Goal: Answer question/provide support

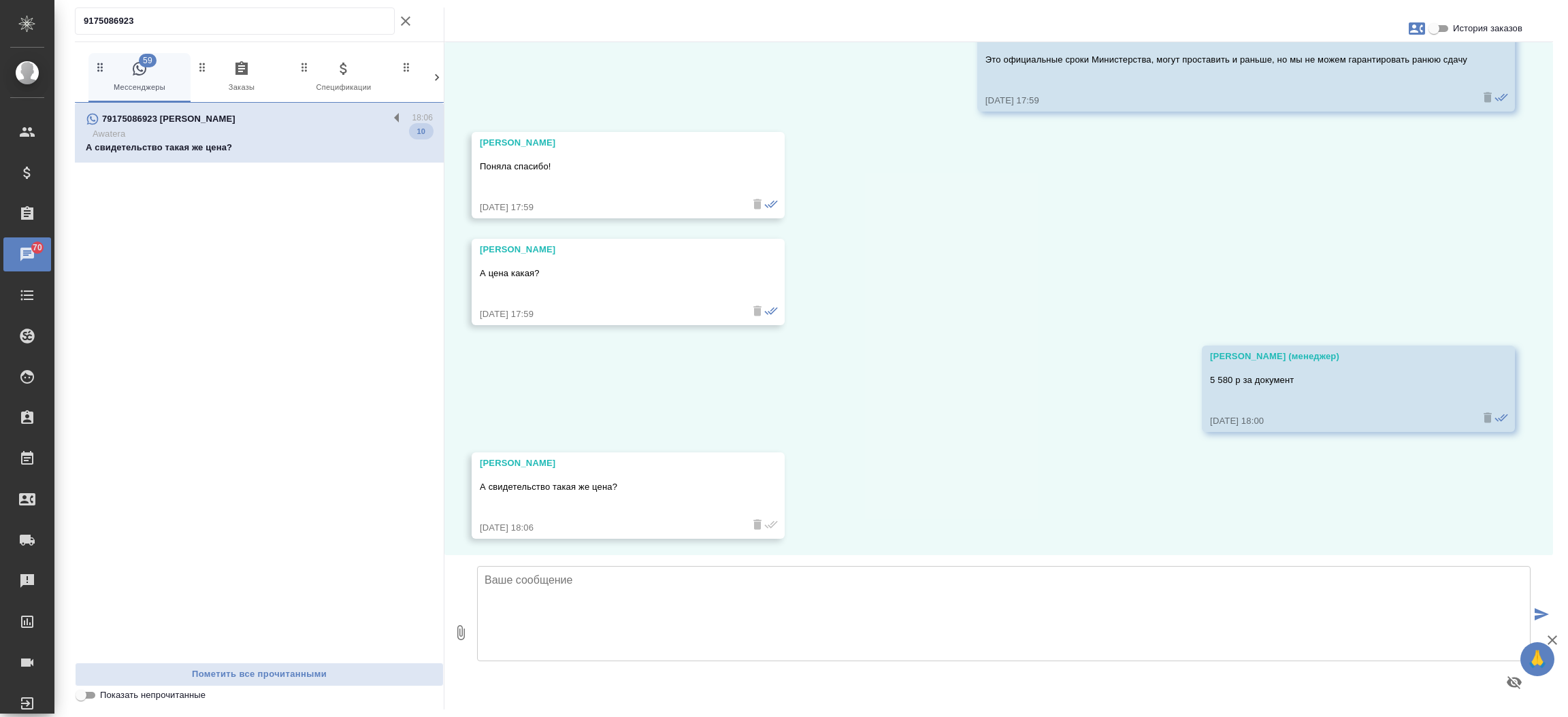
scroll to position [1336, 0]
click at [1444, 25] on input "История заказов" at bounding box center [1434, 28] width 49 height 16
checkbox input "true"
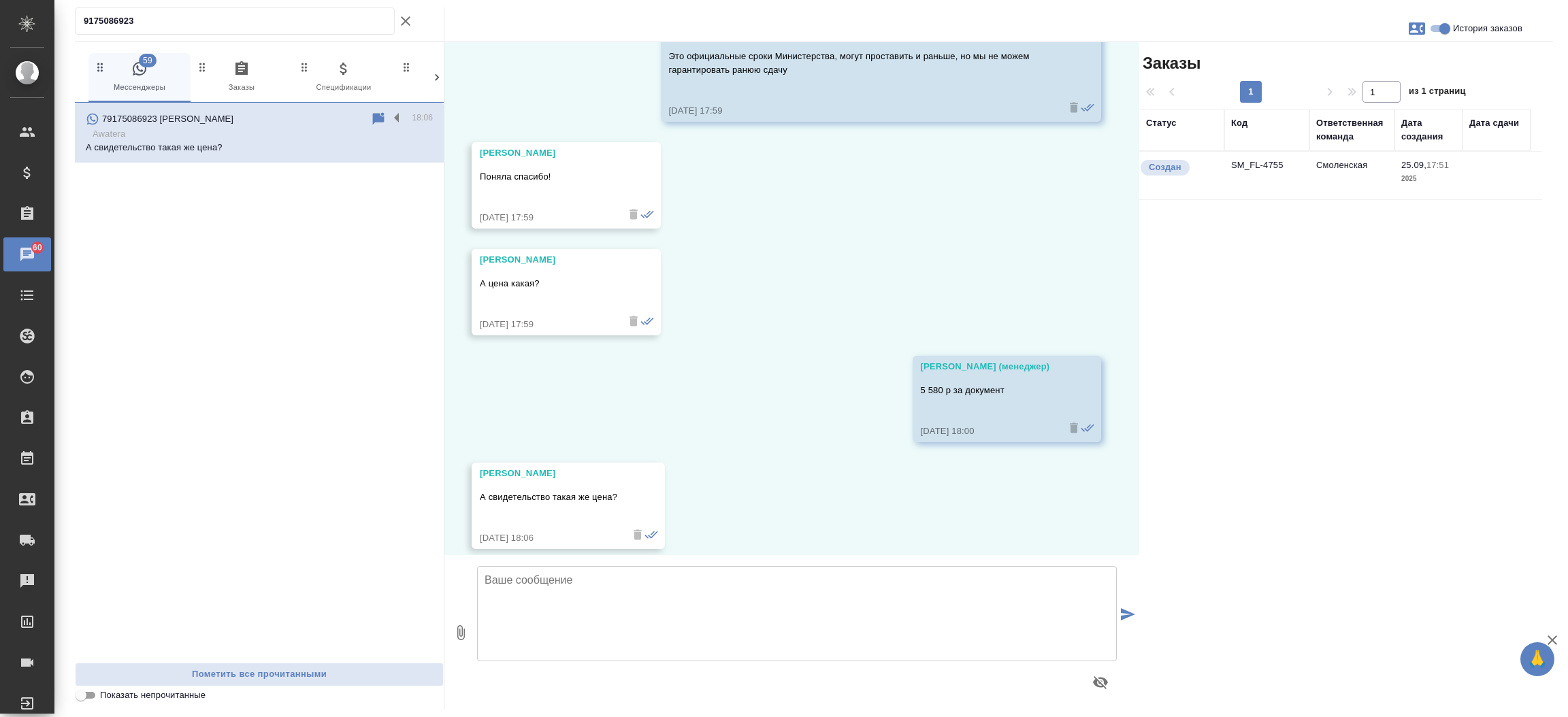
click at [1264, 171] on td "SM_FL-4755" at bounding box center [1267, 175] width 85 height 47
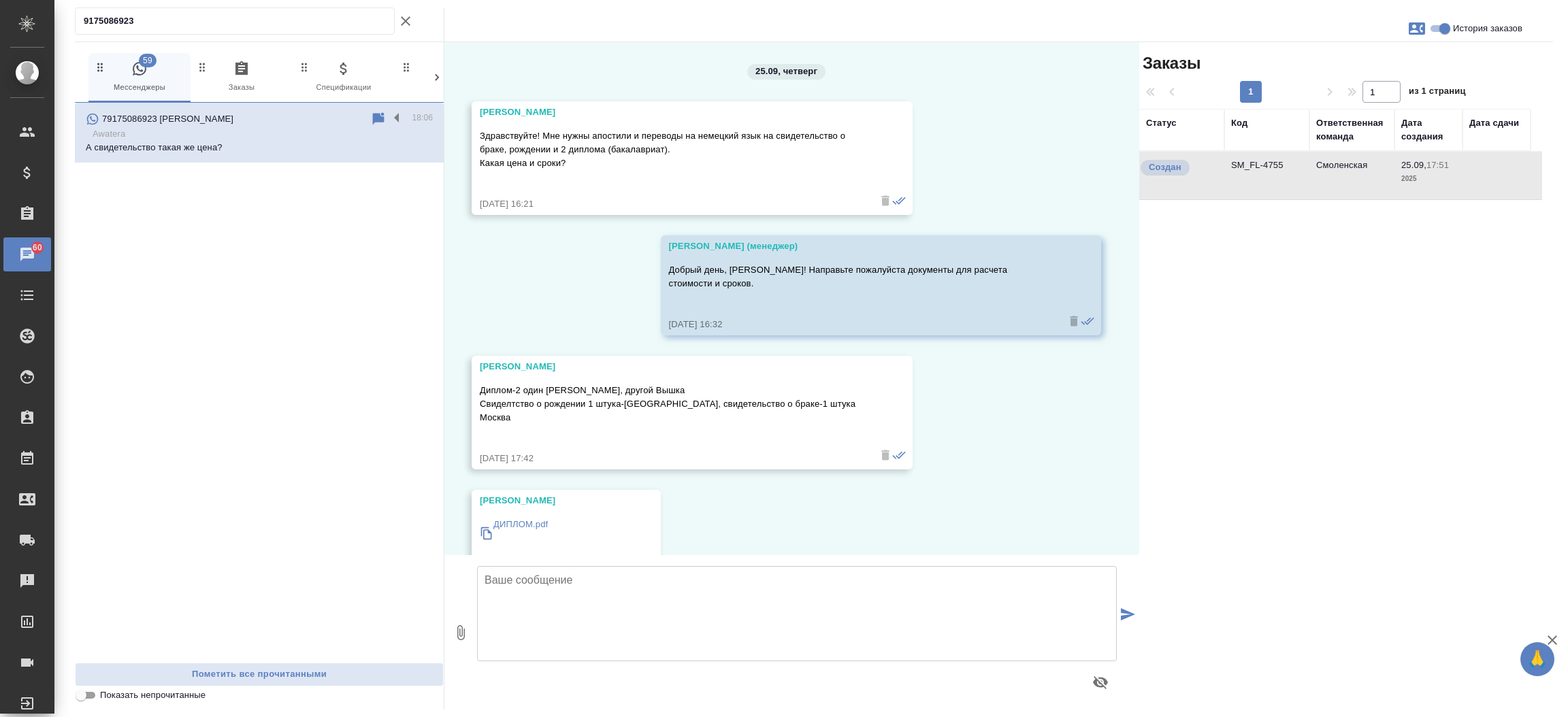
scroll to position [14, 0]
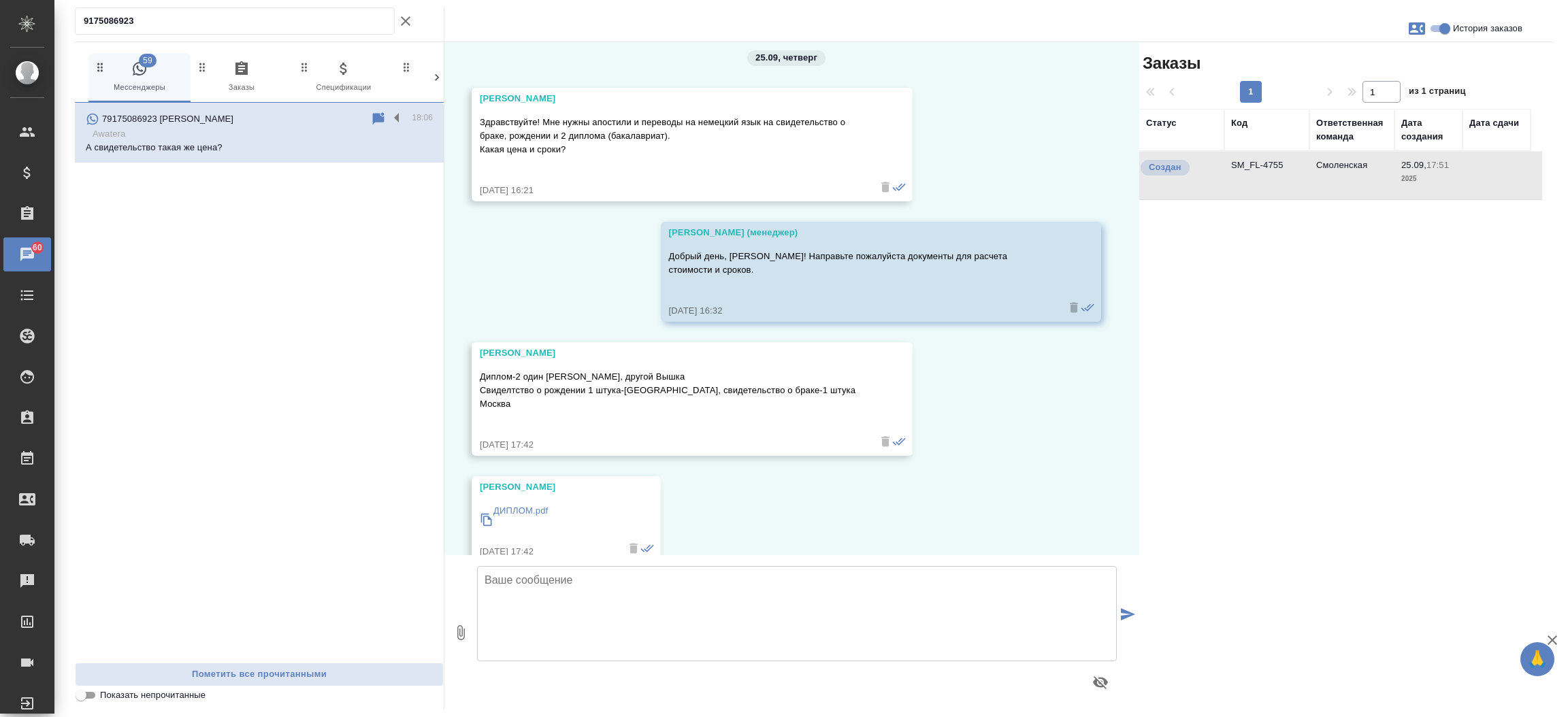
click at [405, 16] on icon "button" at bounding box center [405, 20] width 16 height 16
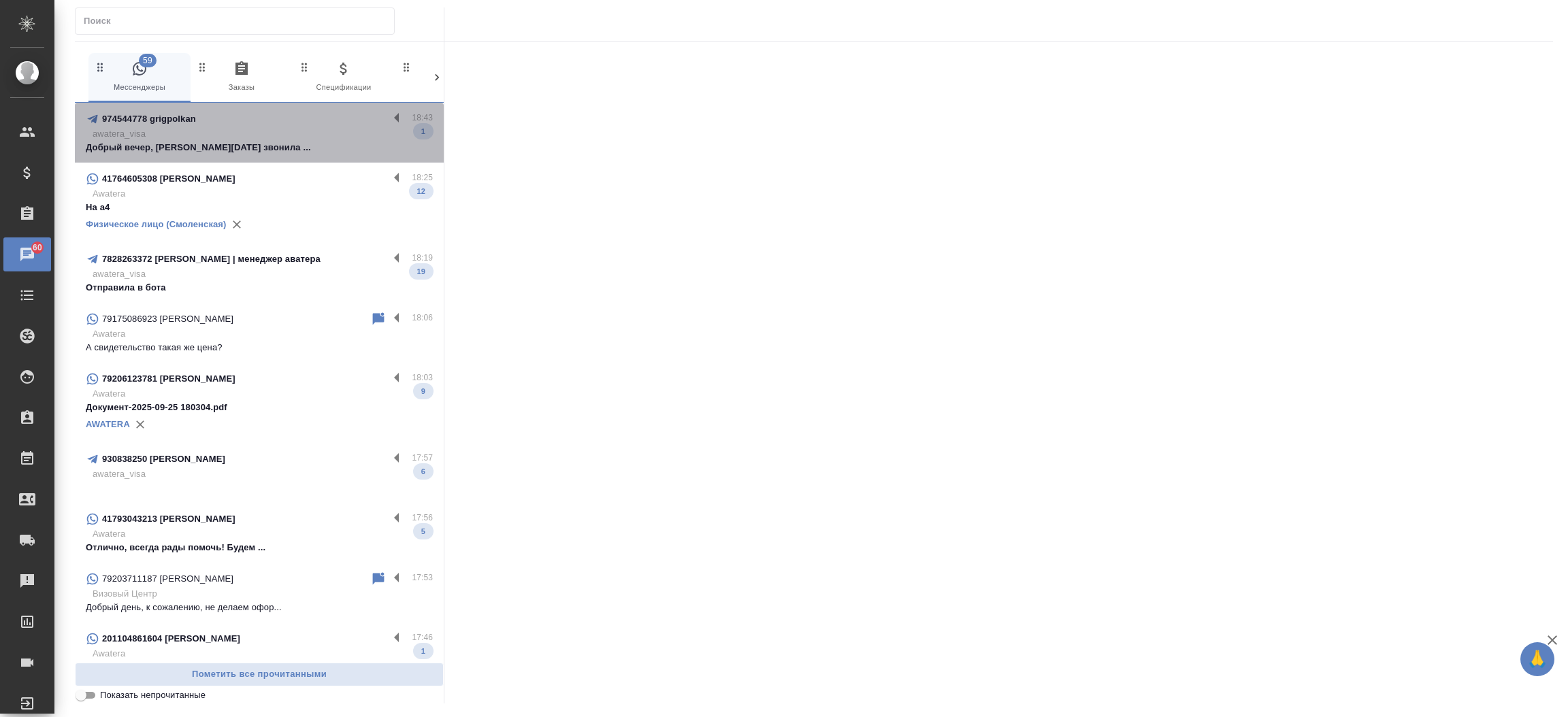
click at [279, 133] on p "awatera_visa" at bounding box center [262, 134] width 340 height 14
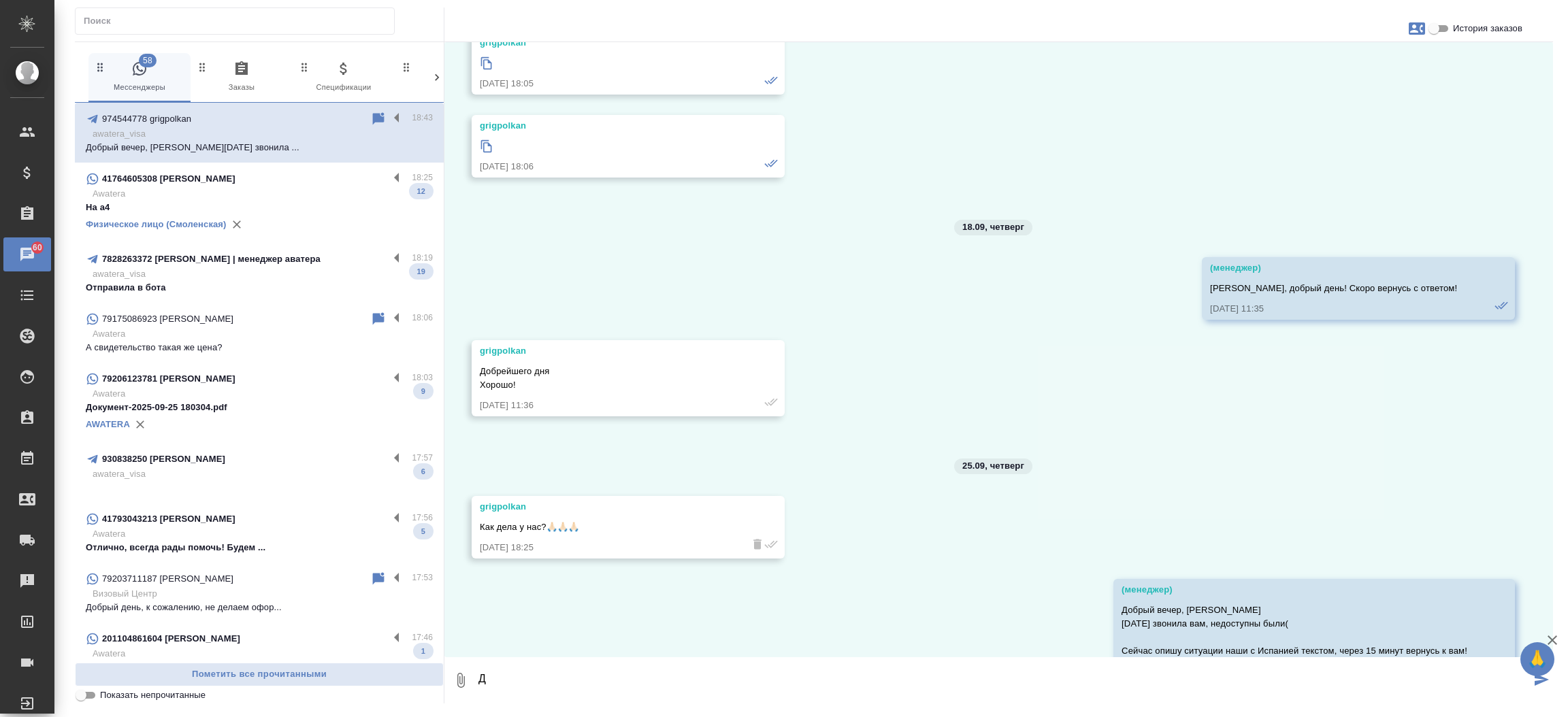
scroll to position [17981, 0]
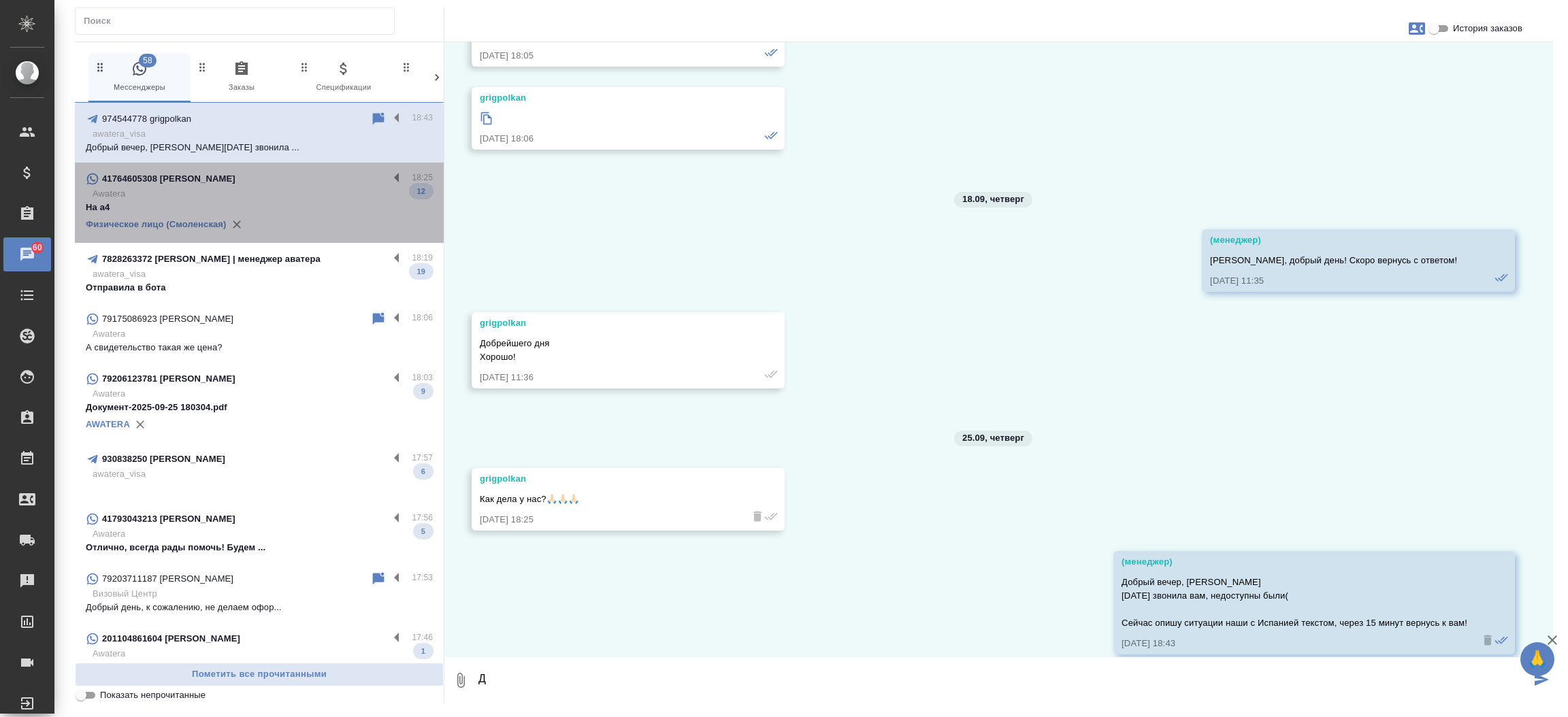
click at [274, 186] on div "41764605308 [PERSON_NAME]" at bounding box center [237, 178] width 303 height 16
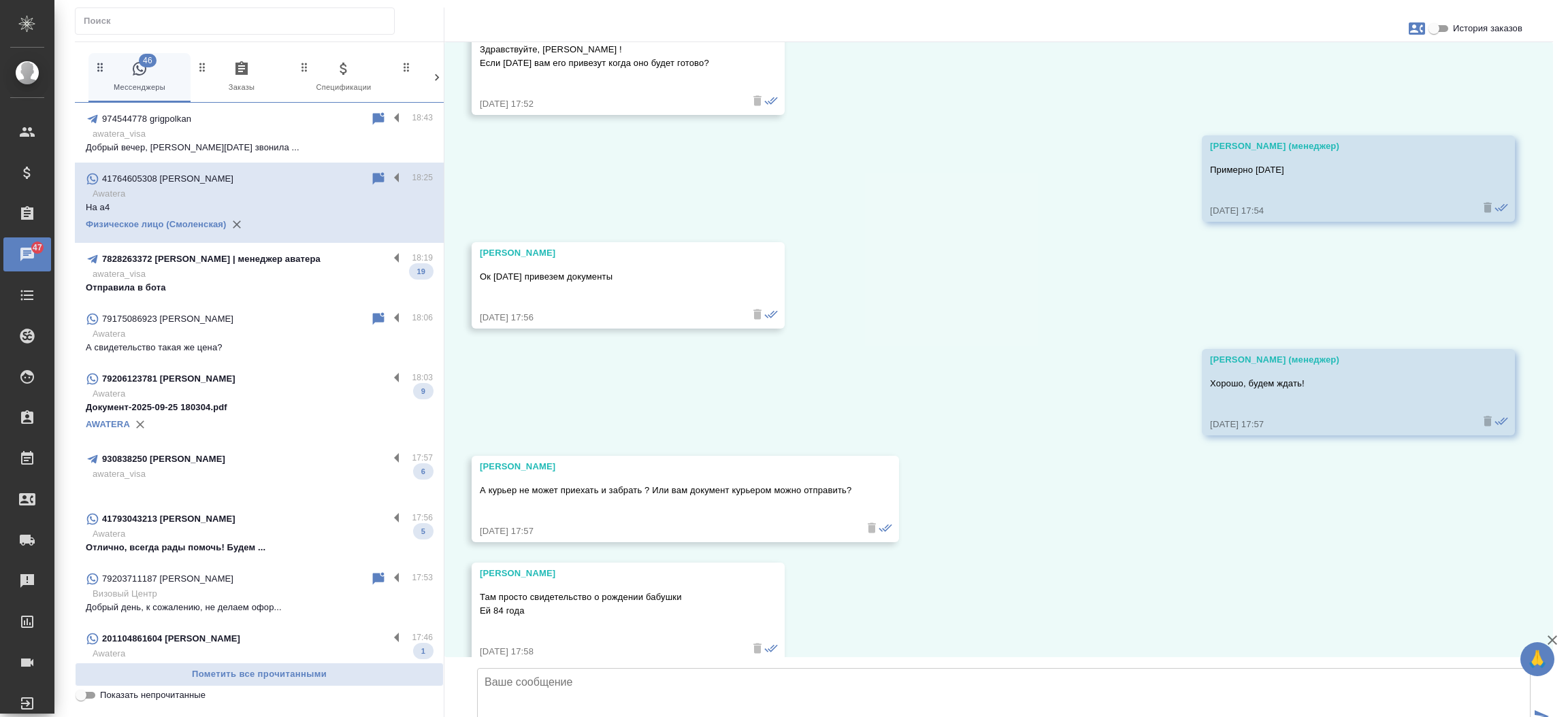
scroll to position [15536, 0]
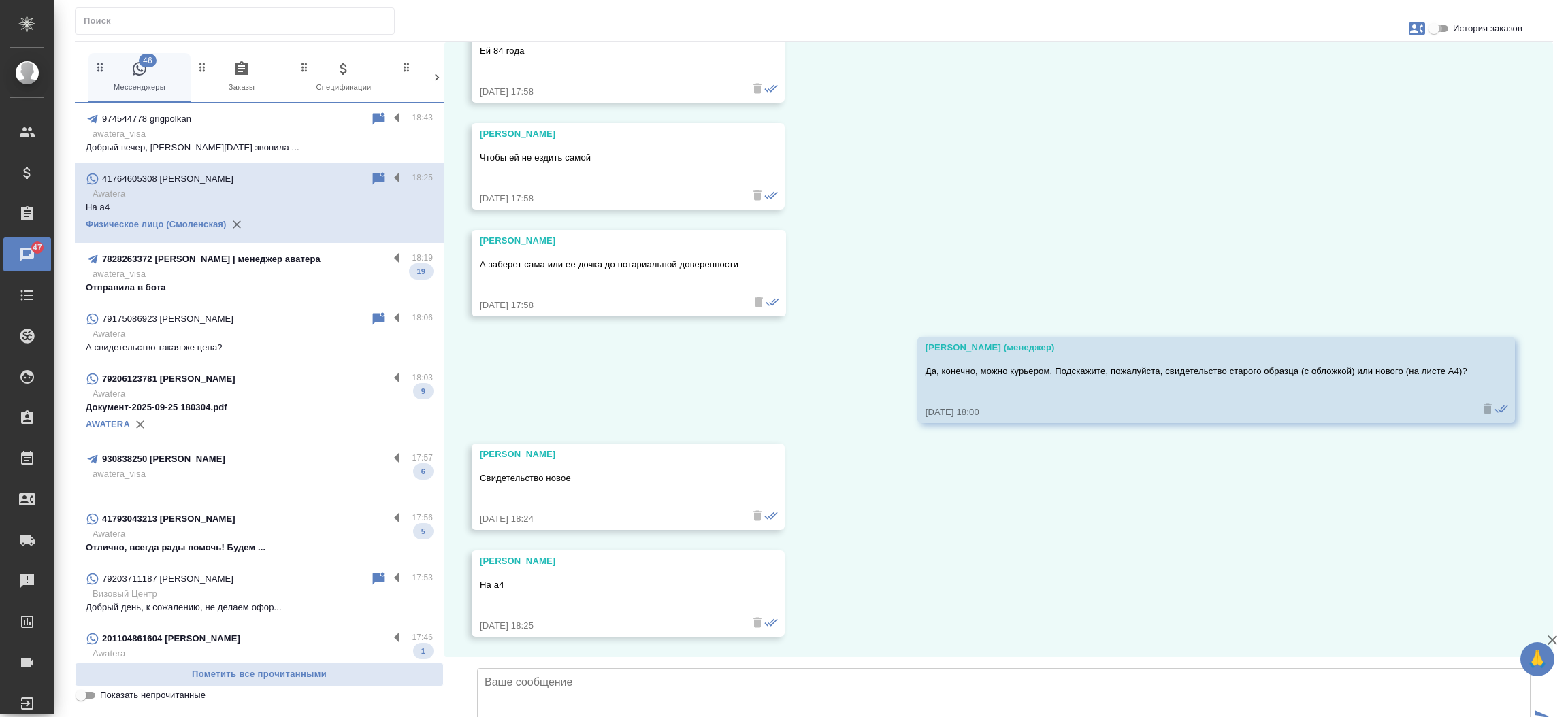
click at [1440, 22] on input "История заказов" at bounding box center [1434, 28] width 49 height 16
checkbox input "true"
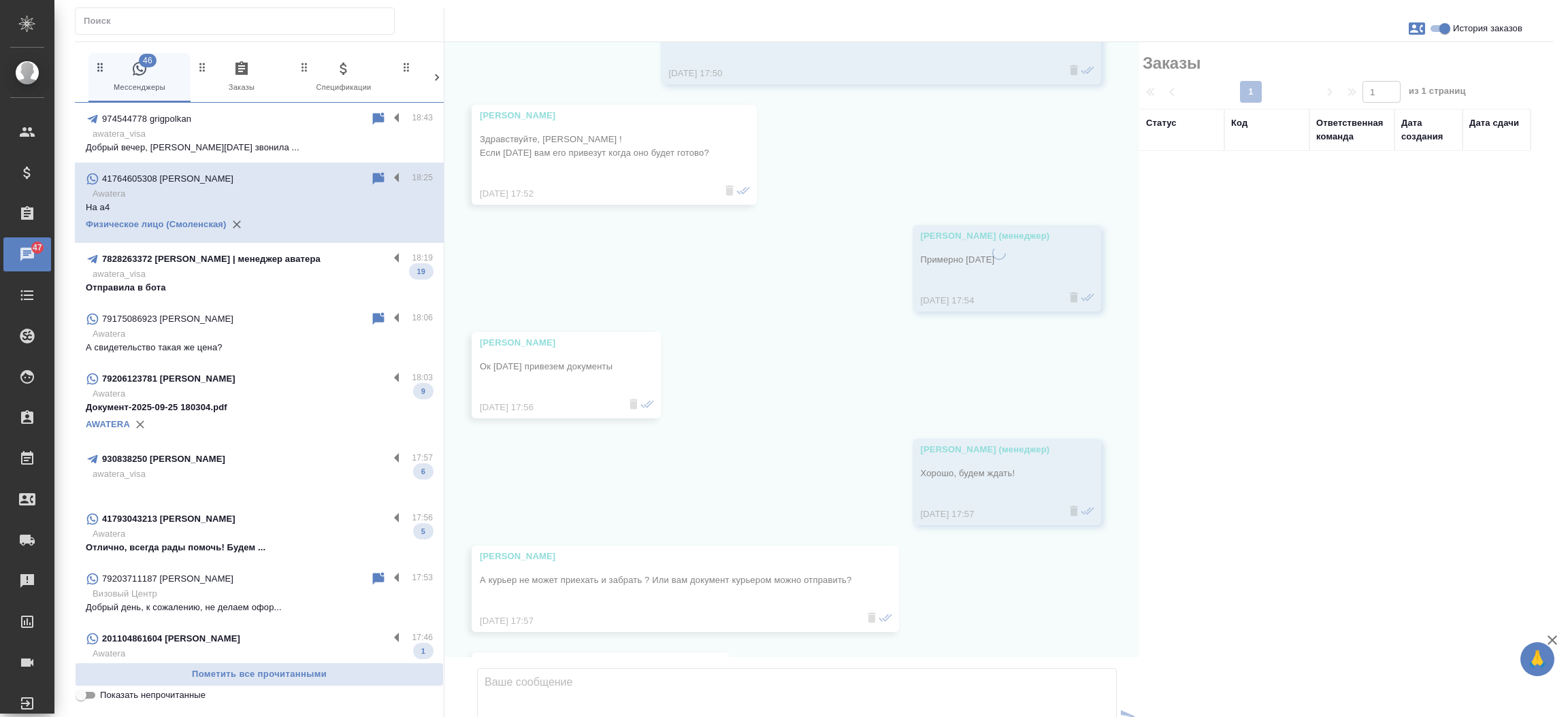
scroll to position [16230, 0]
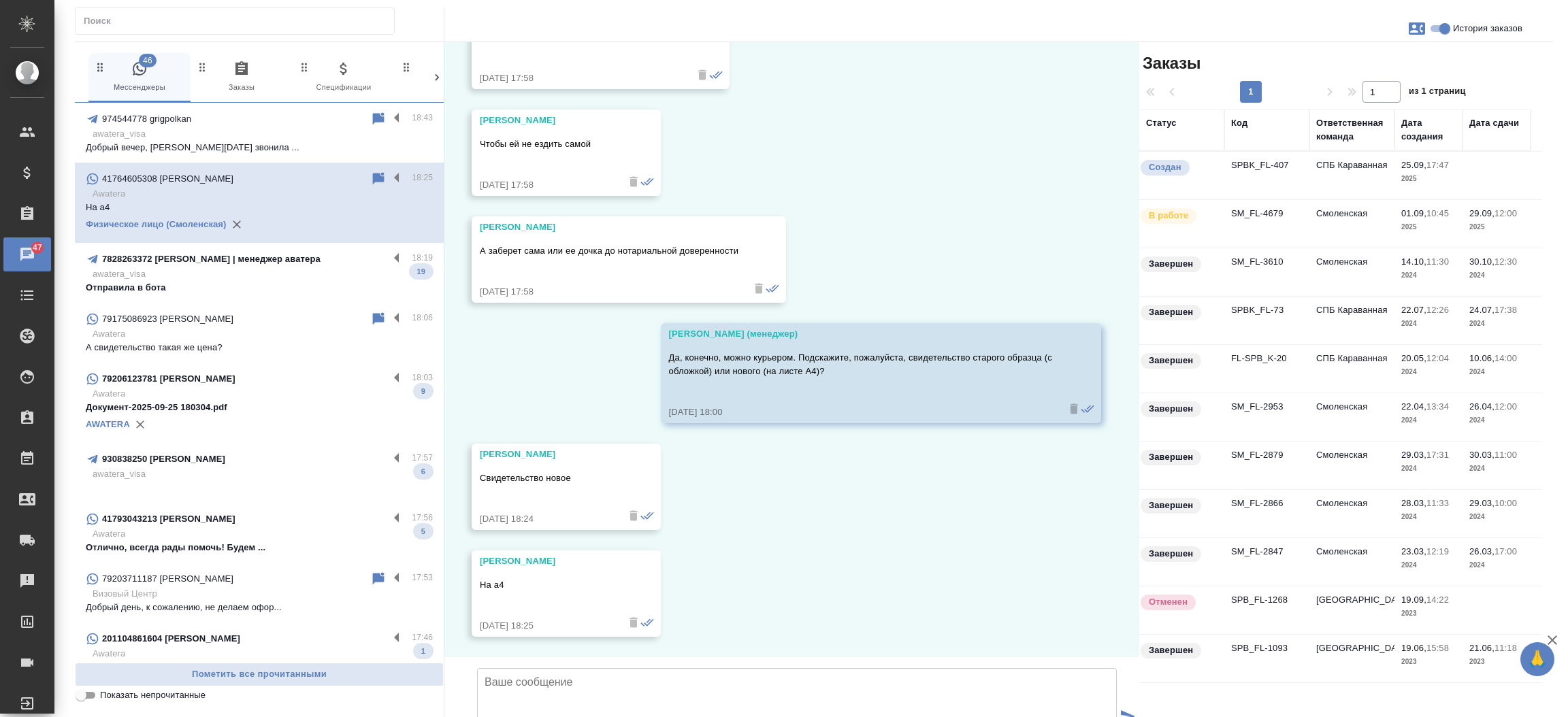
click at [1257, 162] on td "SPBK_FL-407" at bounding box center [1267, 175] width 85 height 47
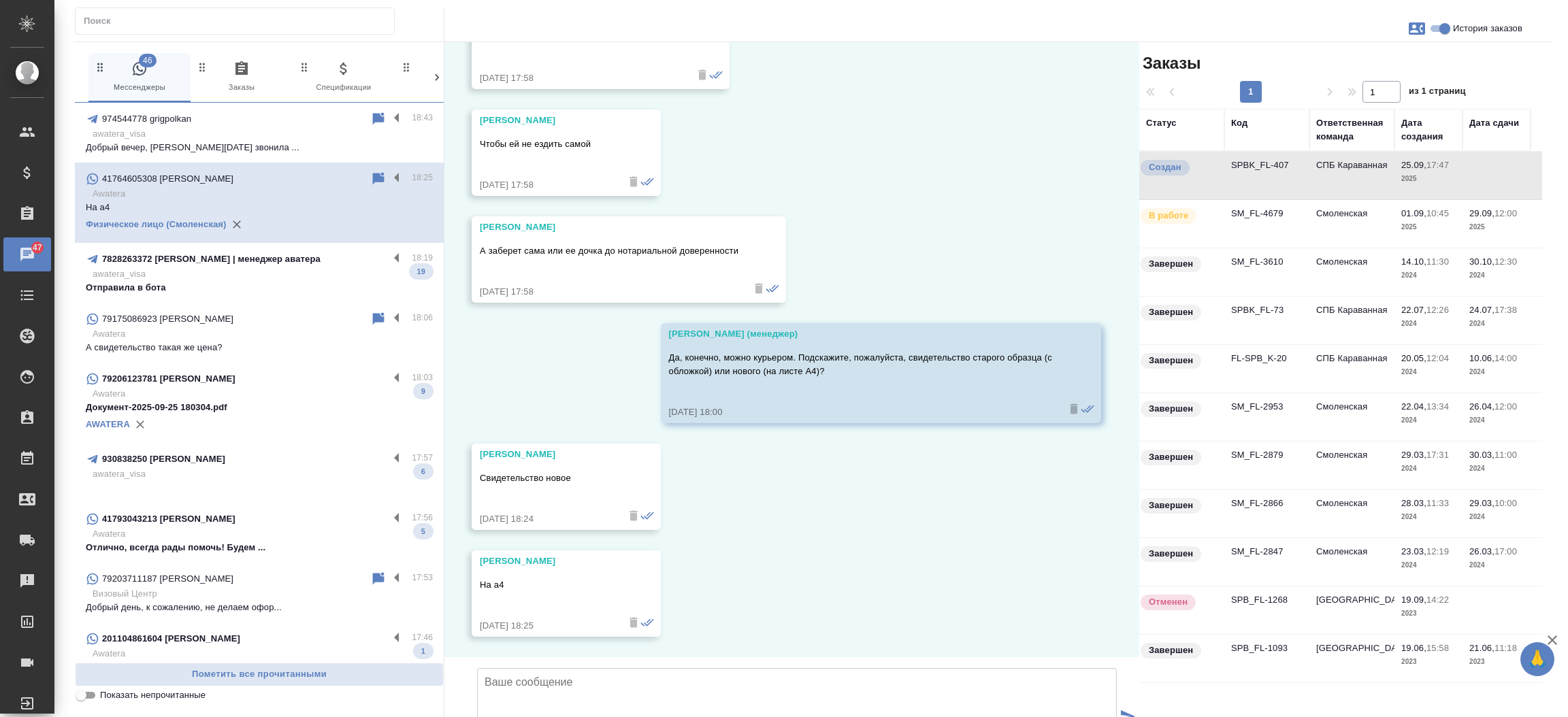
click at [1257, 162] on td "SPBK_FL-407" at bounding box center [1267, 175] width 85 height 47
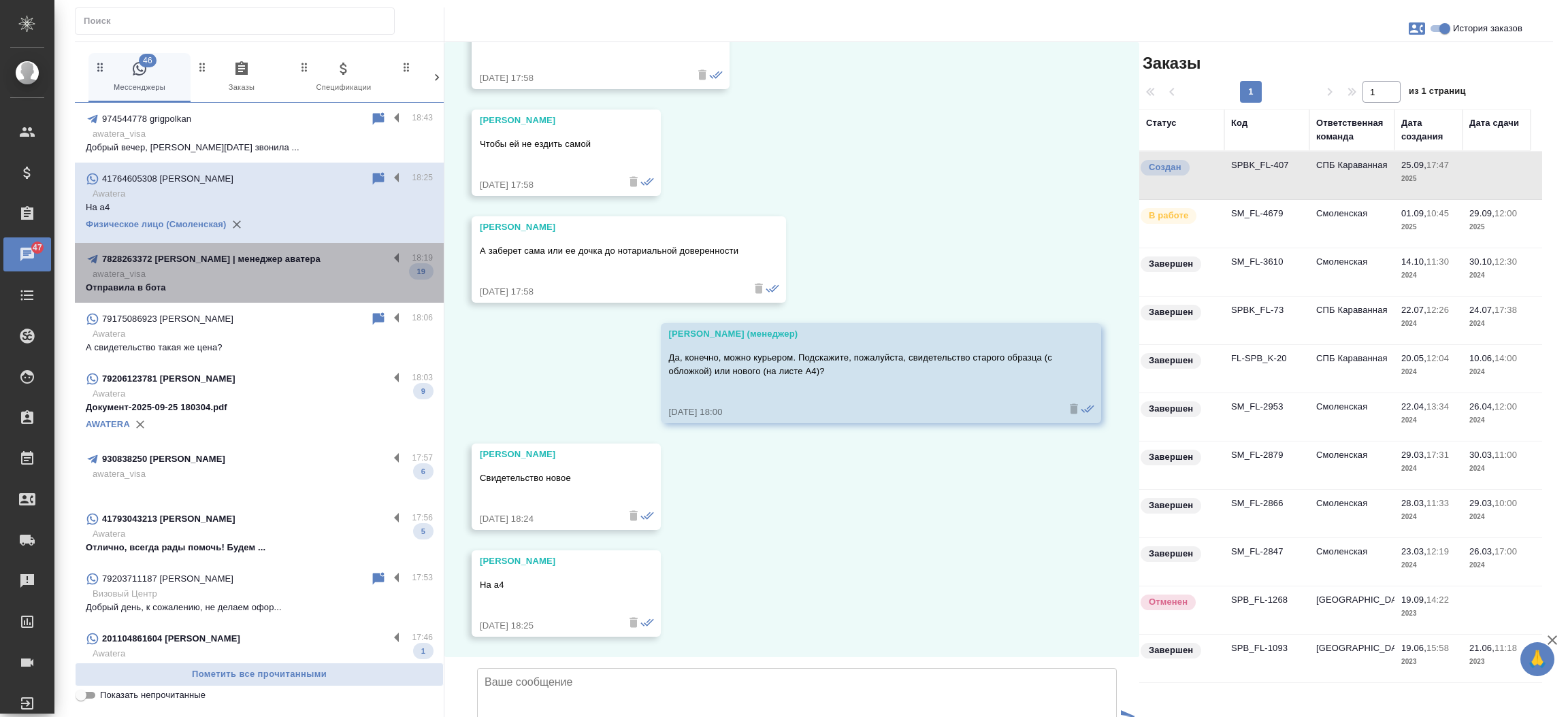
click at [262, 268] on p "awatera_visa" at bounding box center [262, 274] width 340 height 14
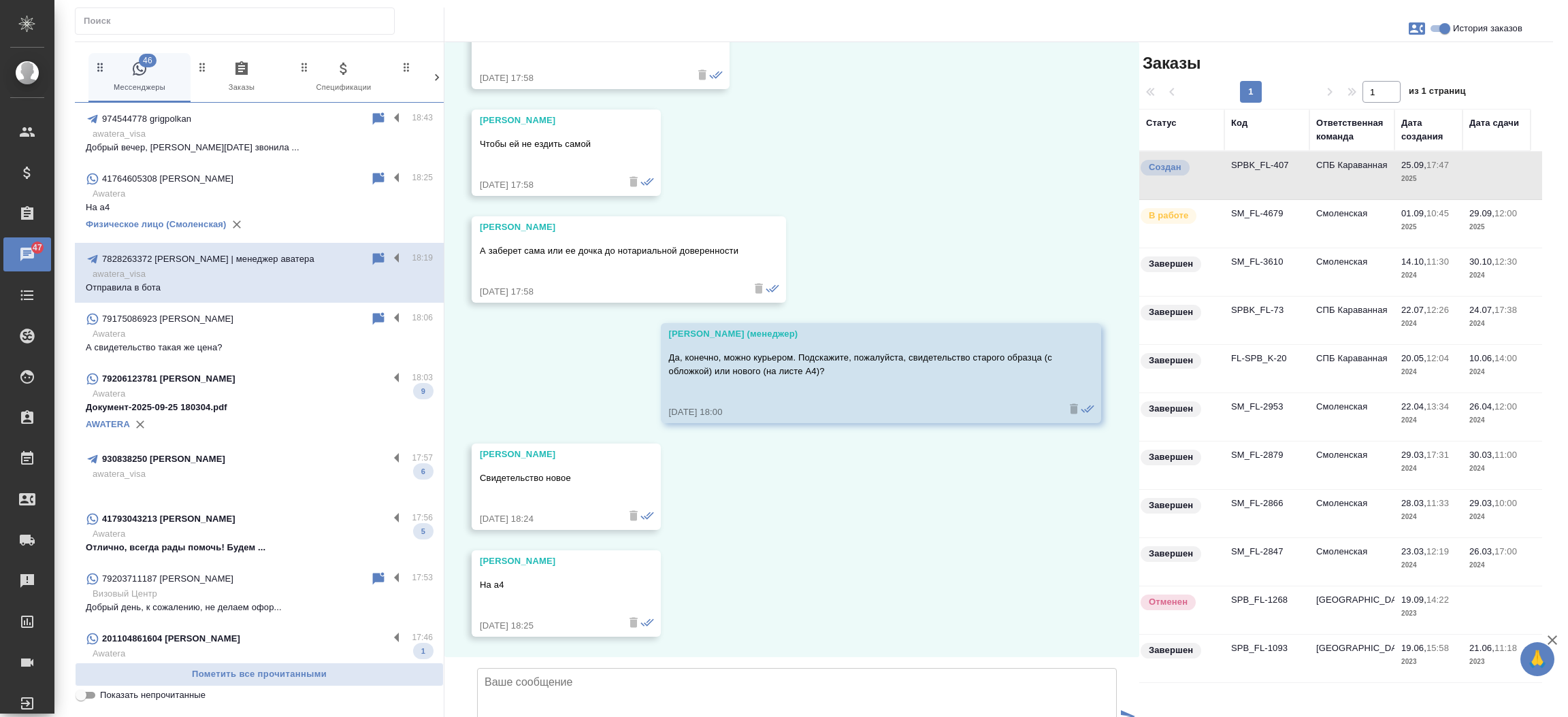
click at [227, 386] on div "79206123781 [PERSON_NAME]" at bounding box center [237, 378] width 303 height 16
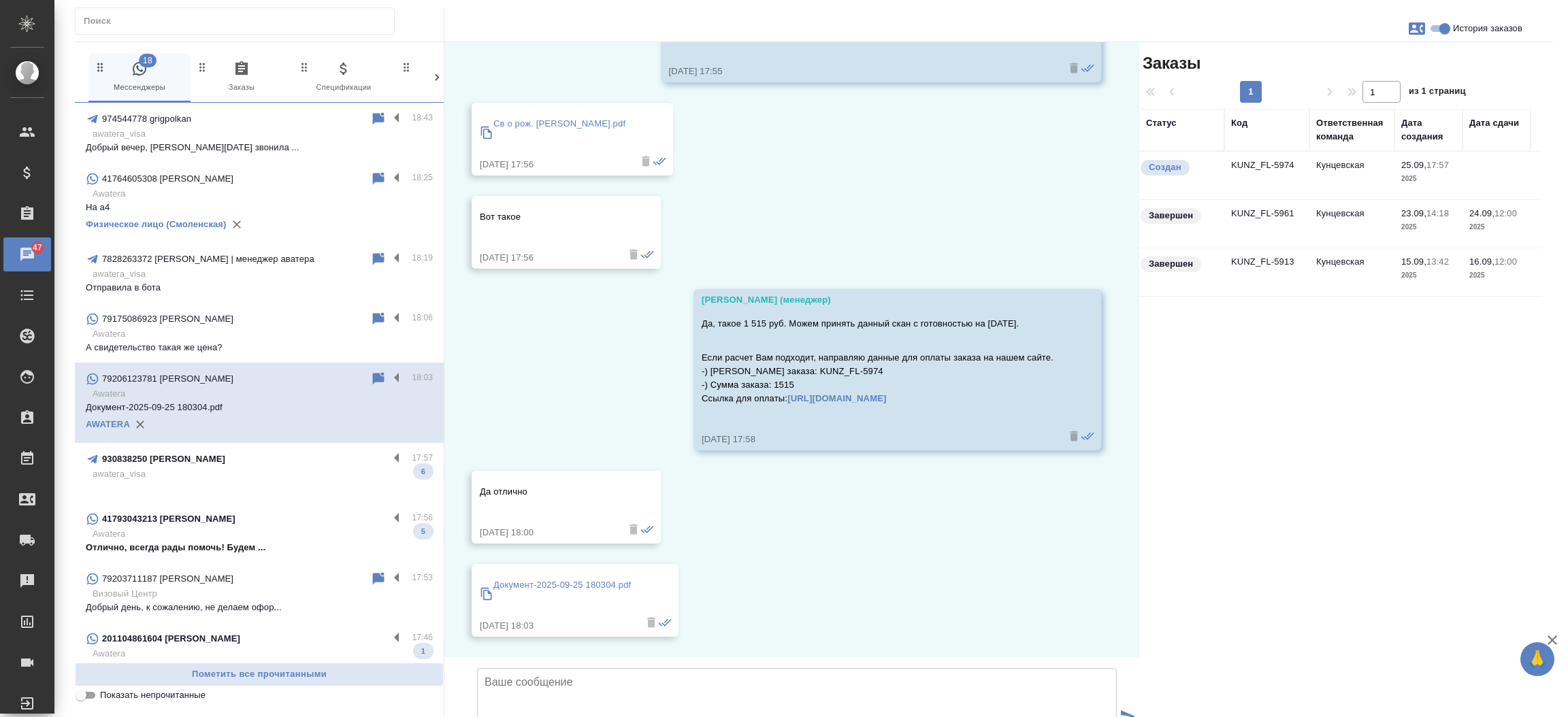
scroll to position [1512, 0]
click at [1236, 163] on td "KUNZ_FL-5974" at bounding box center [1267, 175] width 85 height 47
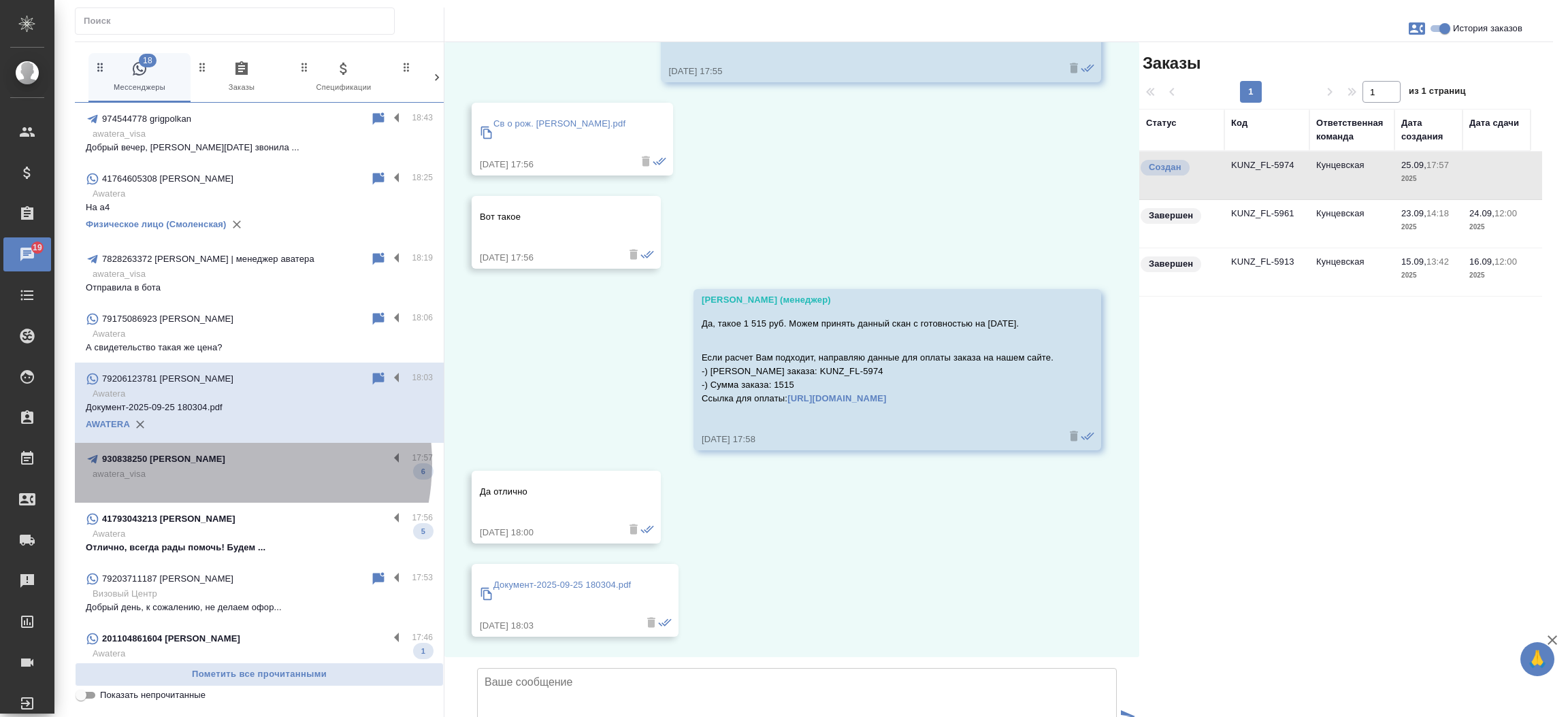
click at [209, 464] on div "930838250 [PERSON_NAME]" at bounding box center [237, 459] width 303 height 16
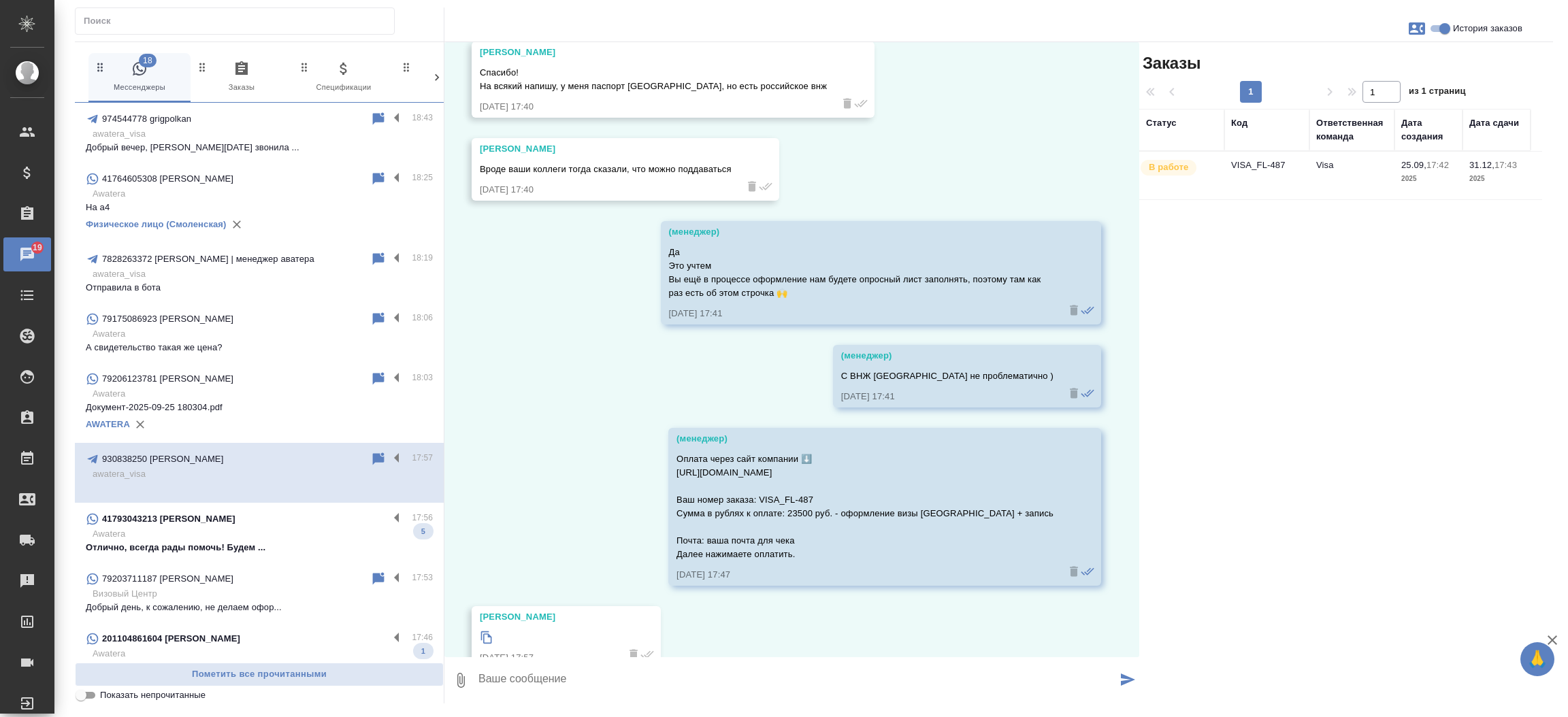
scroll to position [3296, 0]
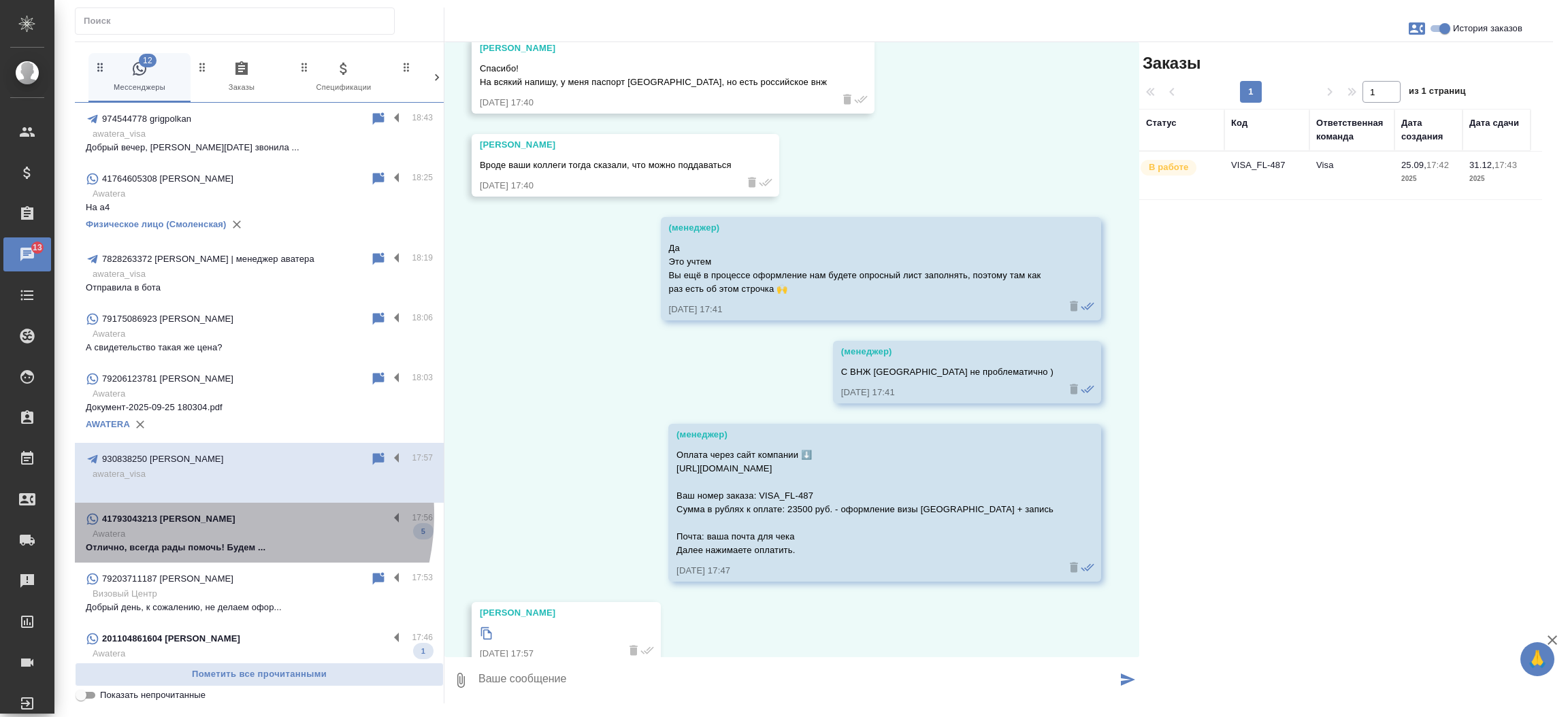
click at [198, 514] on div "41793043213 [PERSON_NAME]" at bounding box center [237, 519] width 303 height 16
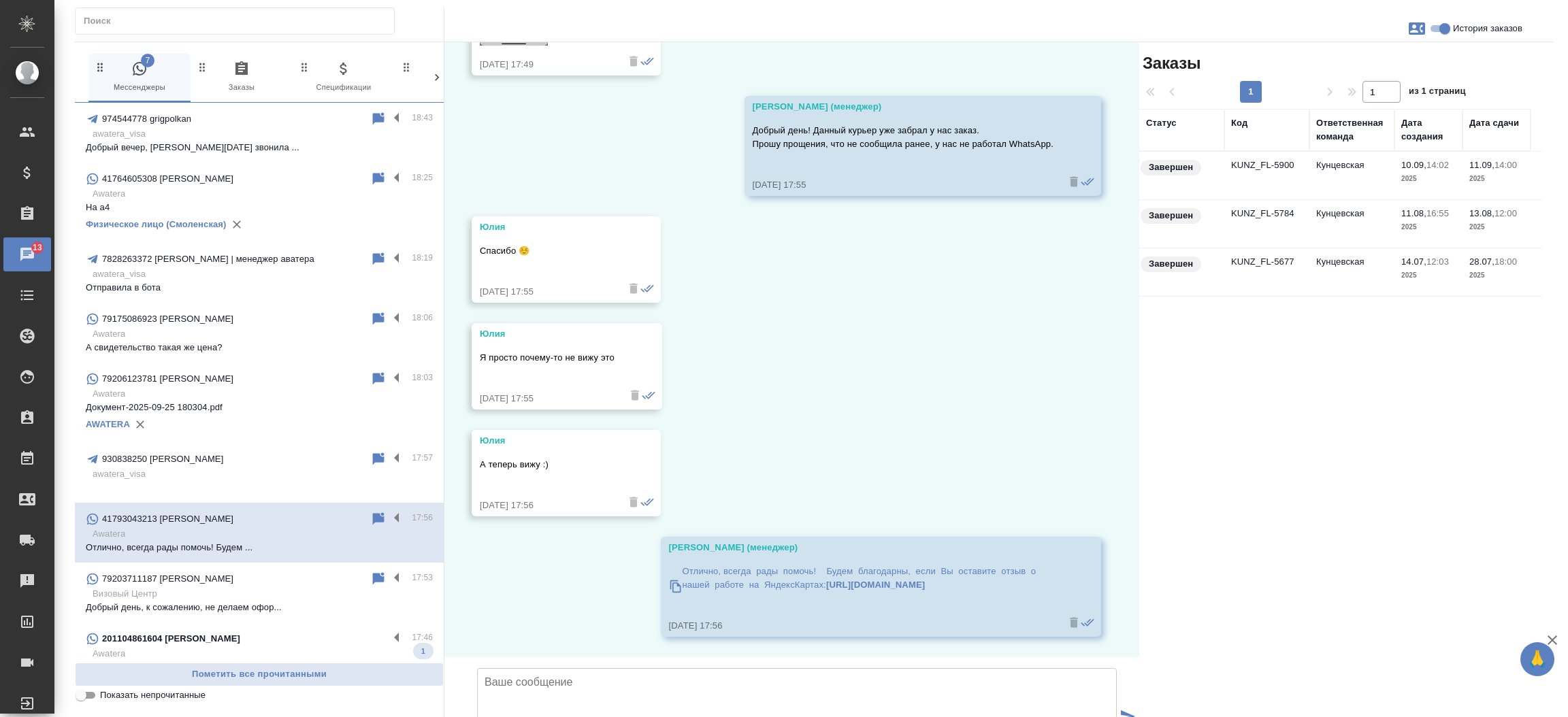
scroll to position [13916, 0]
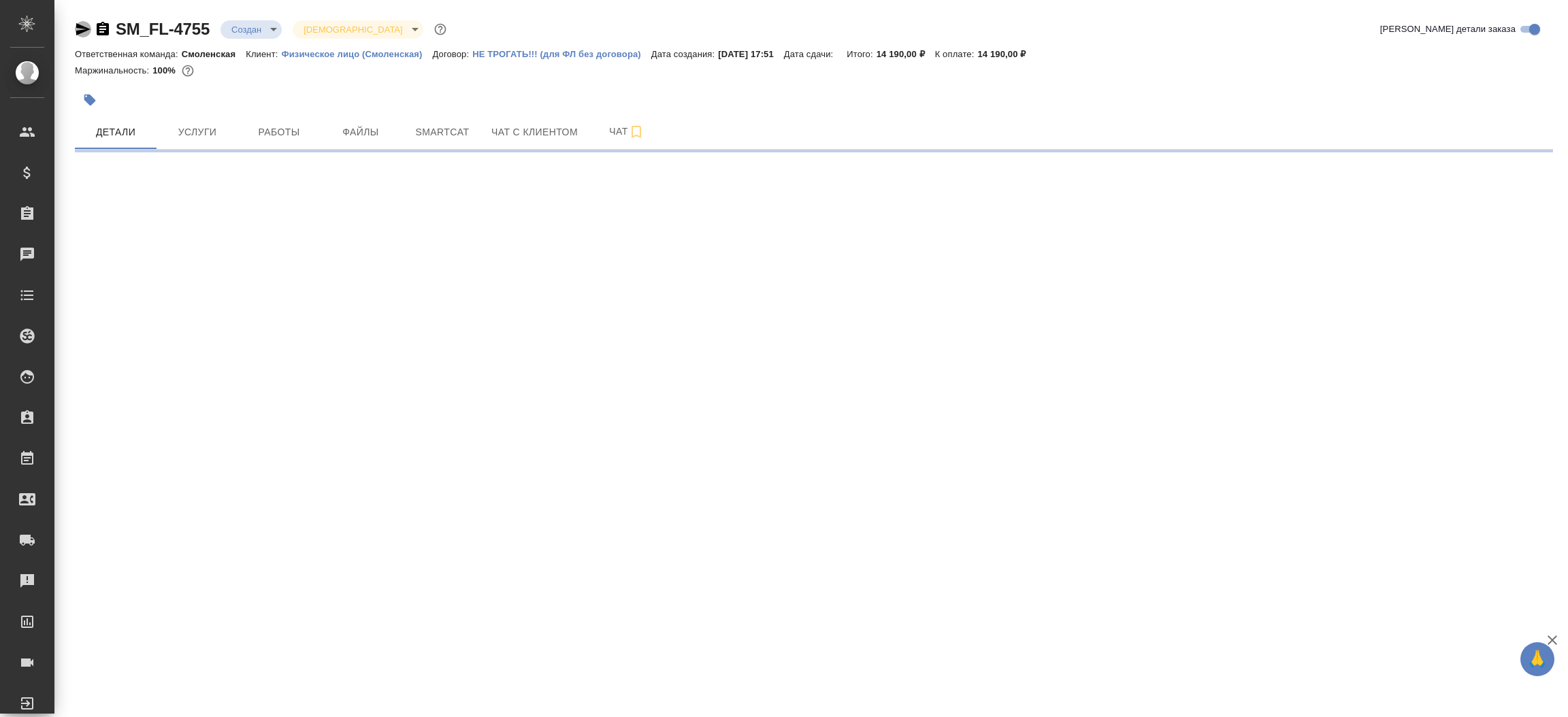
click at [85, 28] on icon "button" at bounding box center [83, 29] width 14 height 12
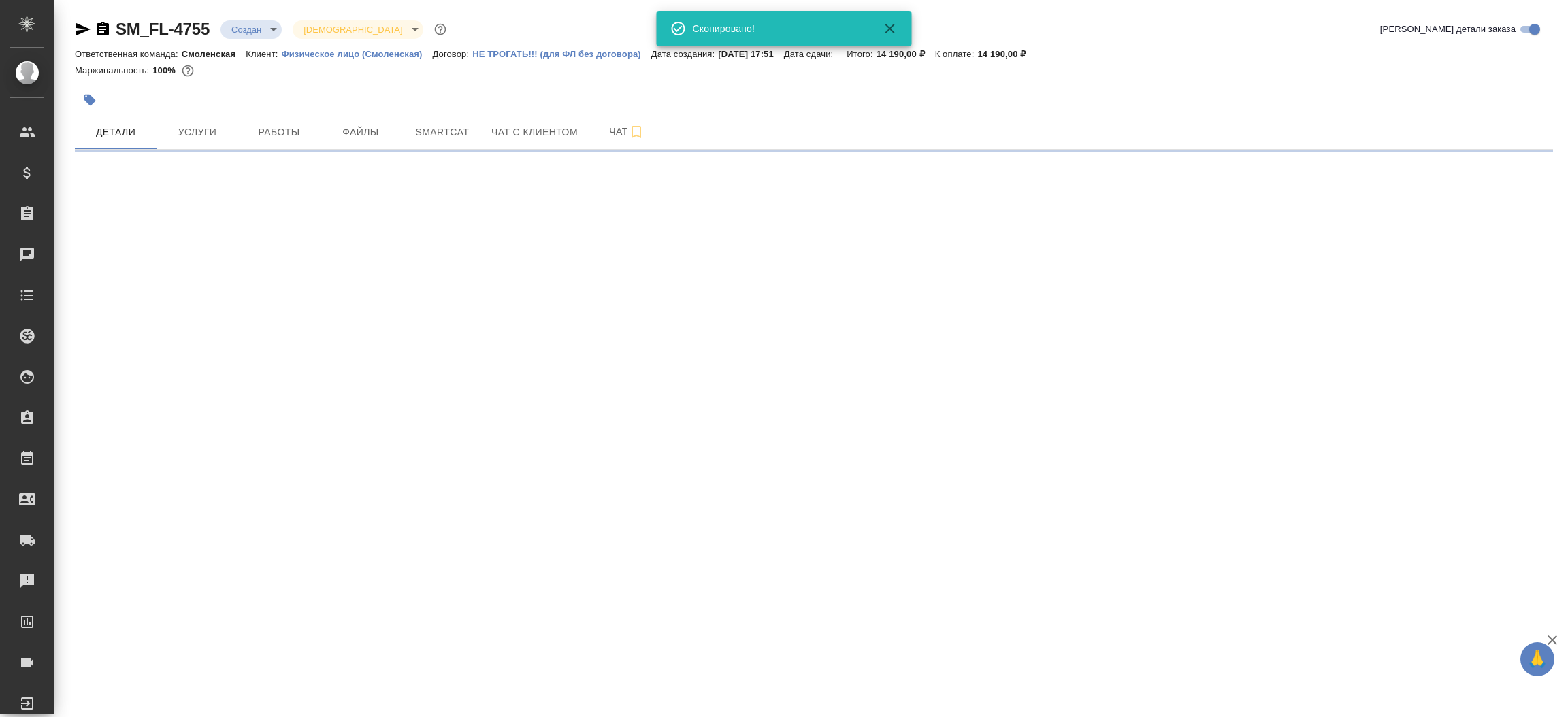
select select "RU"
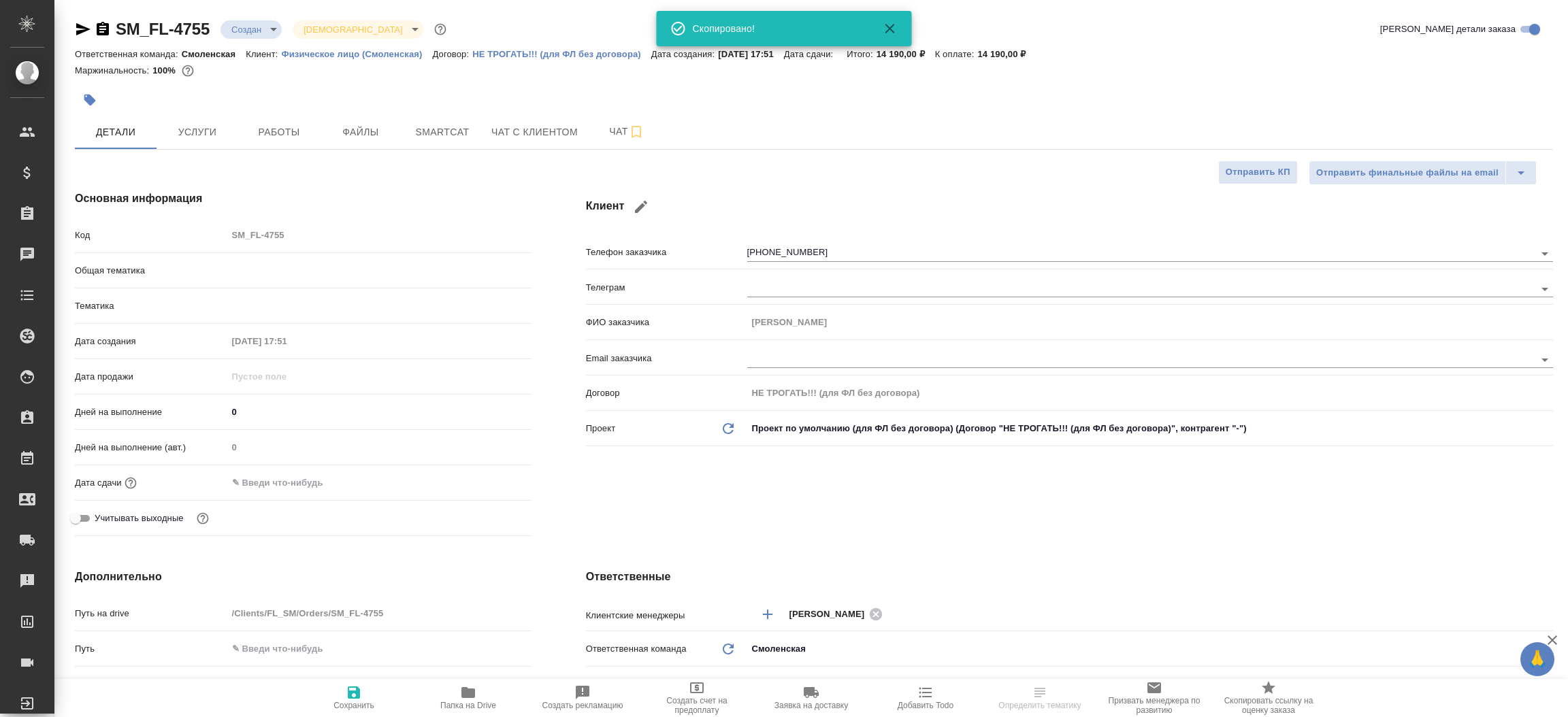
type textarea "x"
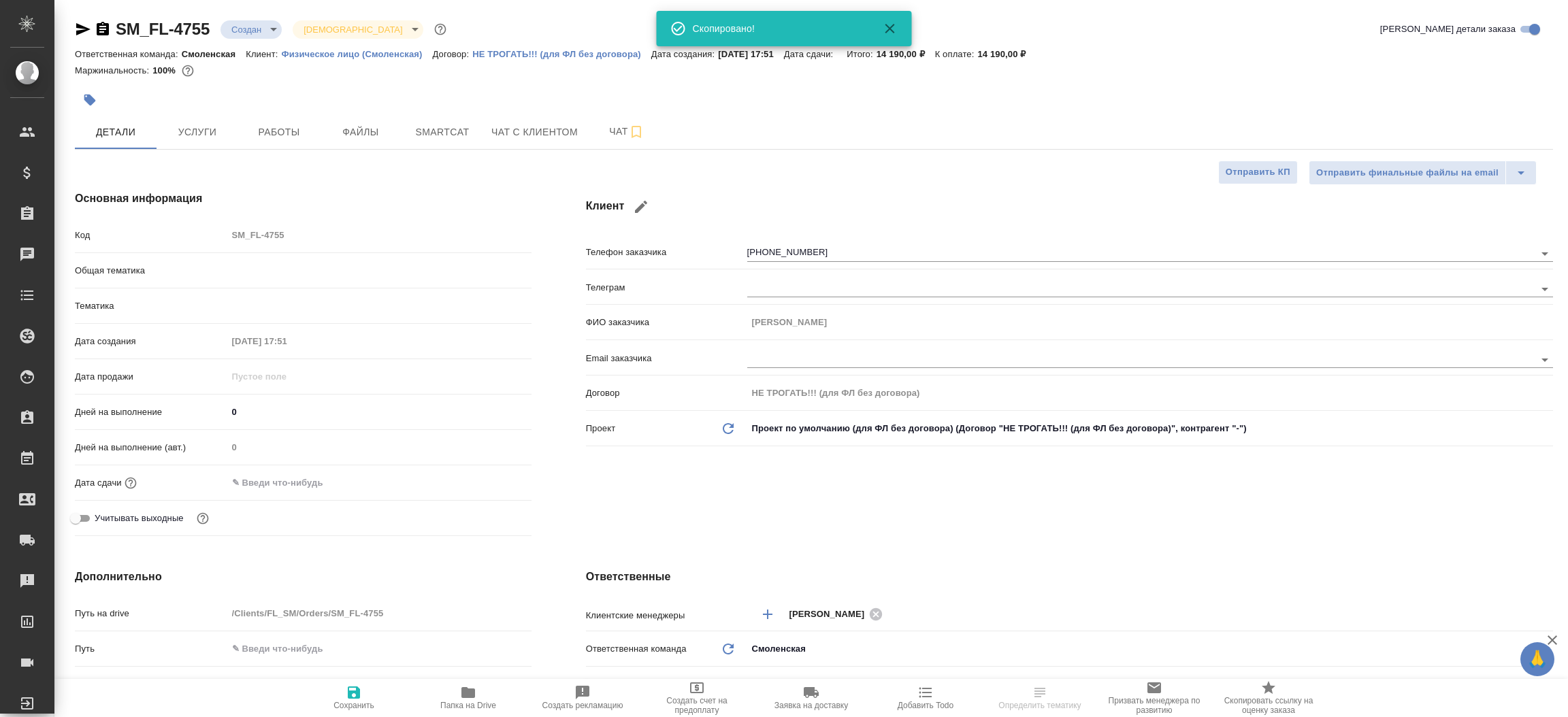
type textarea "x"
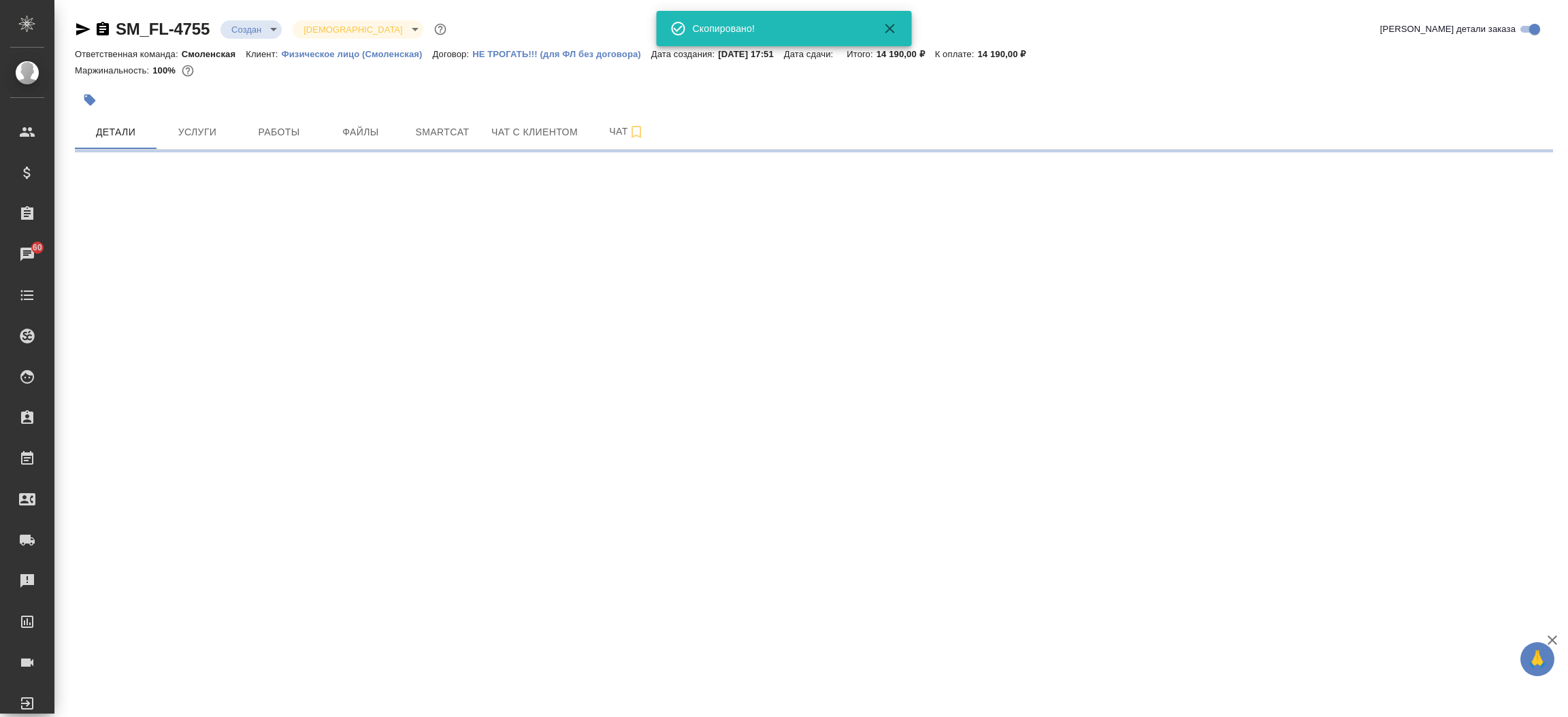
select select "RU"
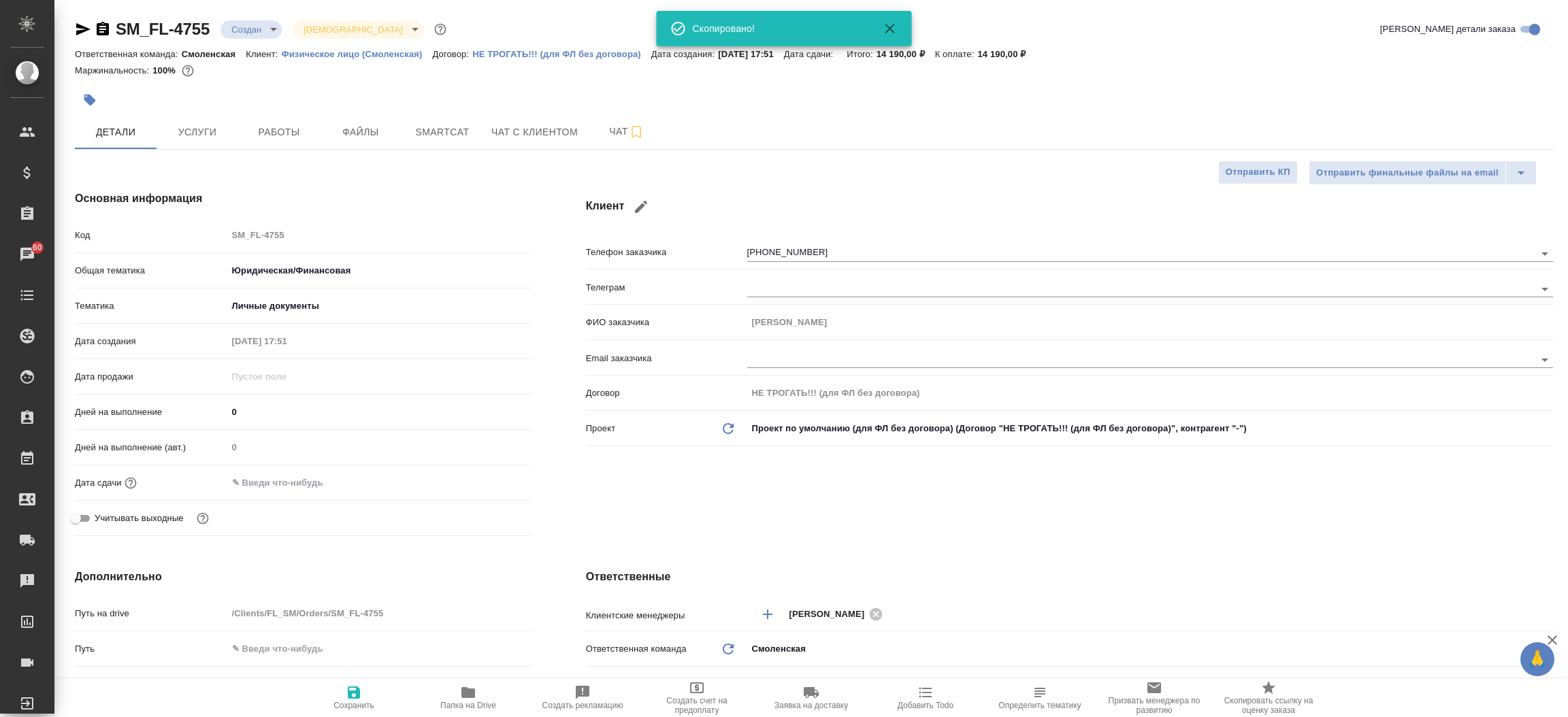
type textarea "x"
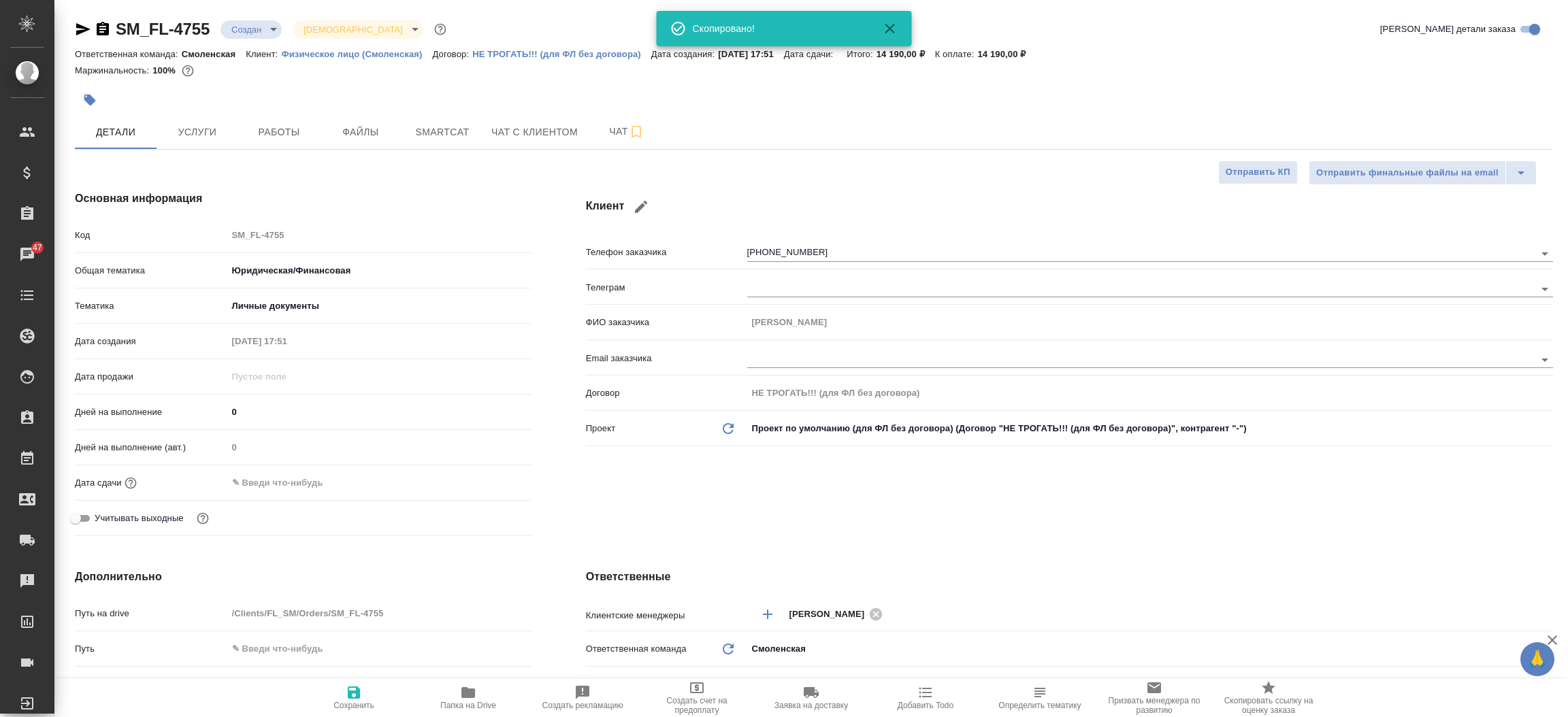
type textarea "x"
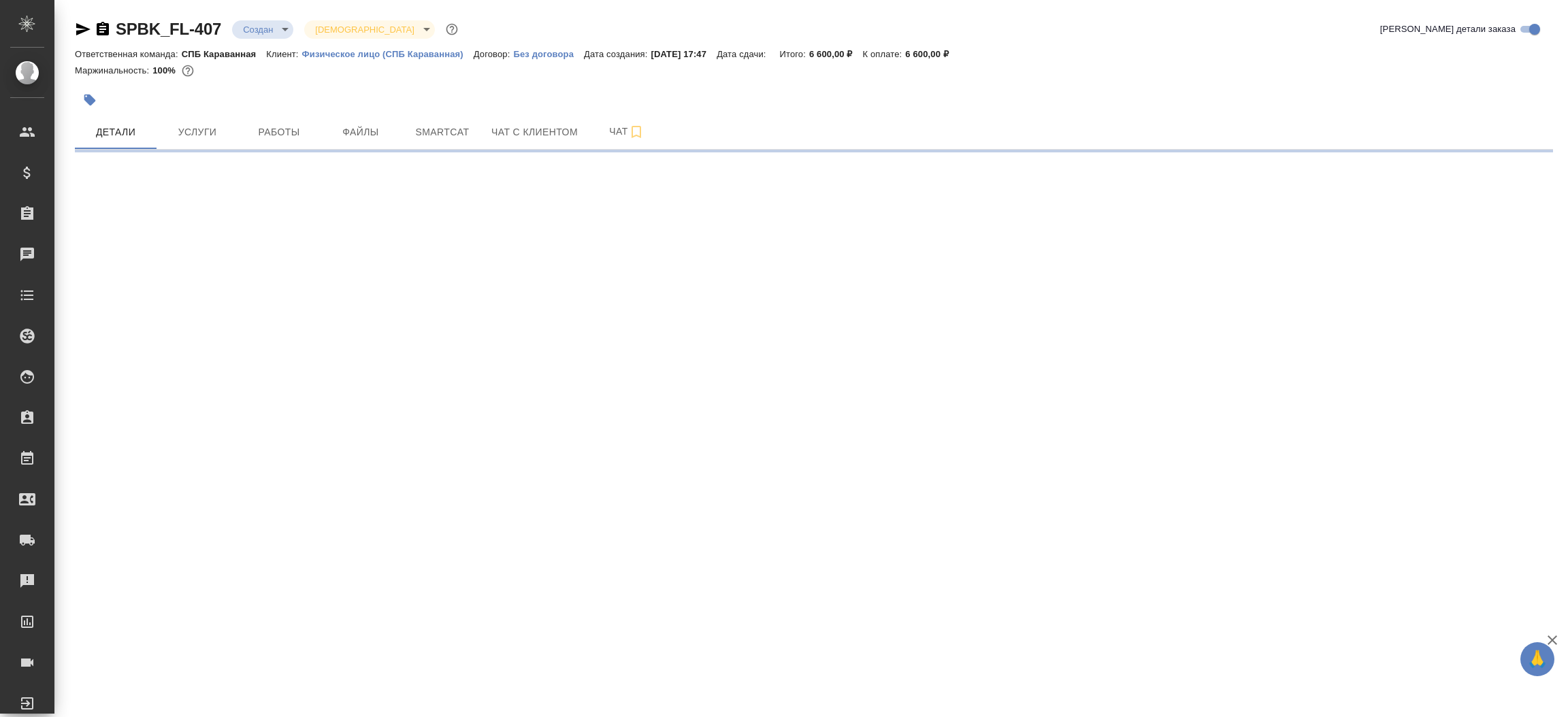
select select "RU"
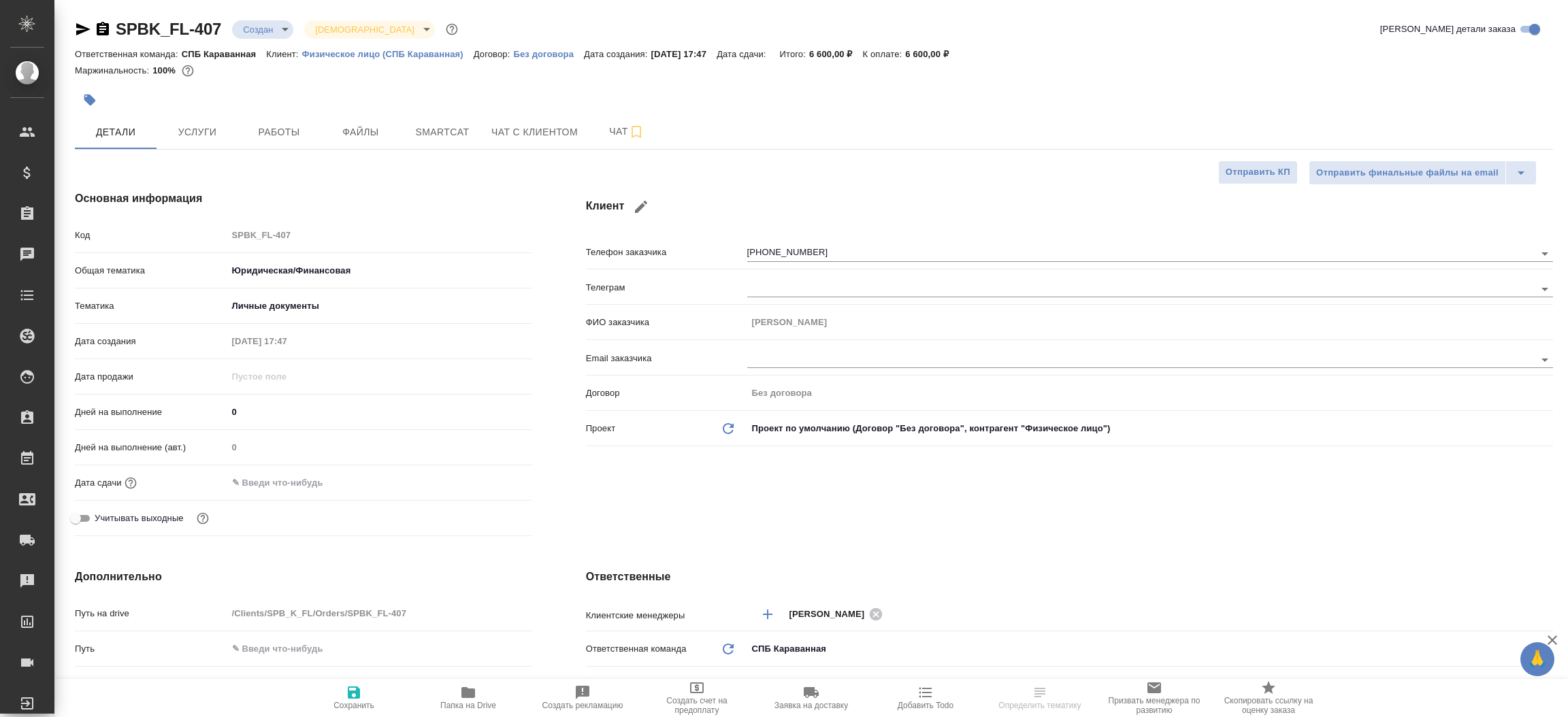
type textarea "x"
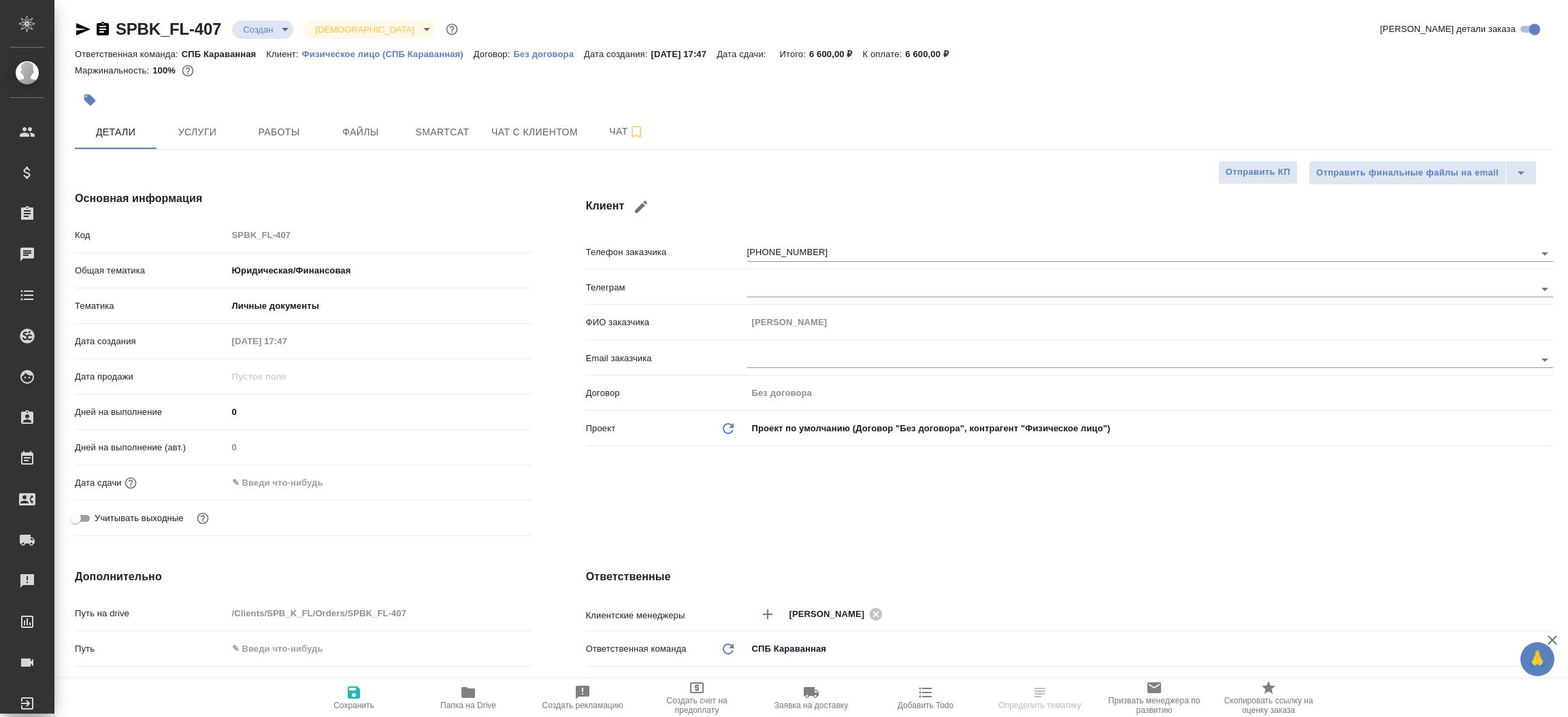
type textarea "x"
click at [79, 31] on icon "button" at bounding box center [83, 29] width 14 height 12
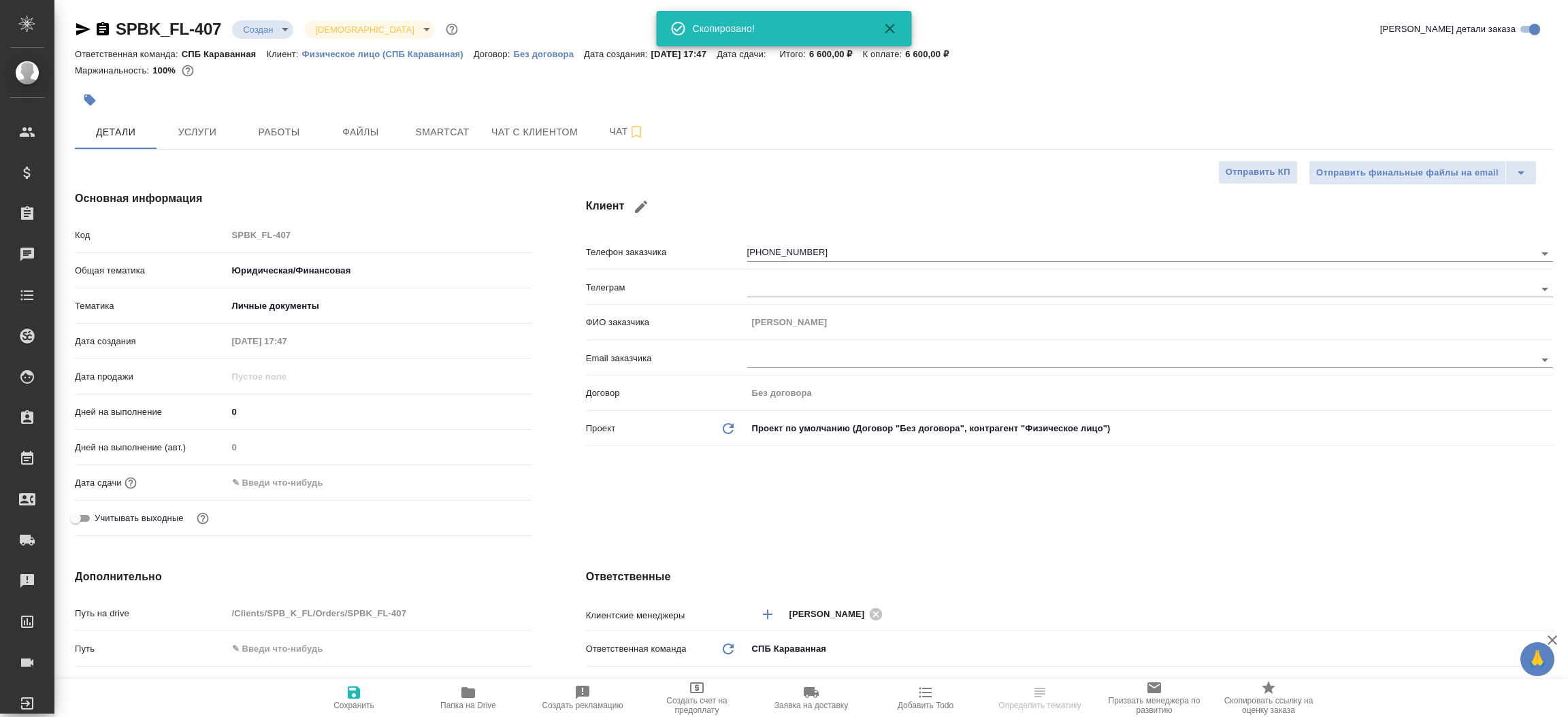
type textarea "x"
select select "RU"
type textarea "x"
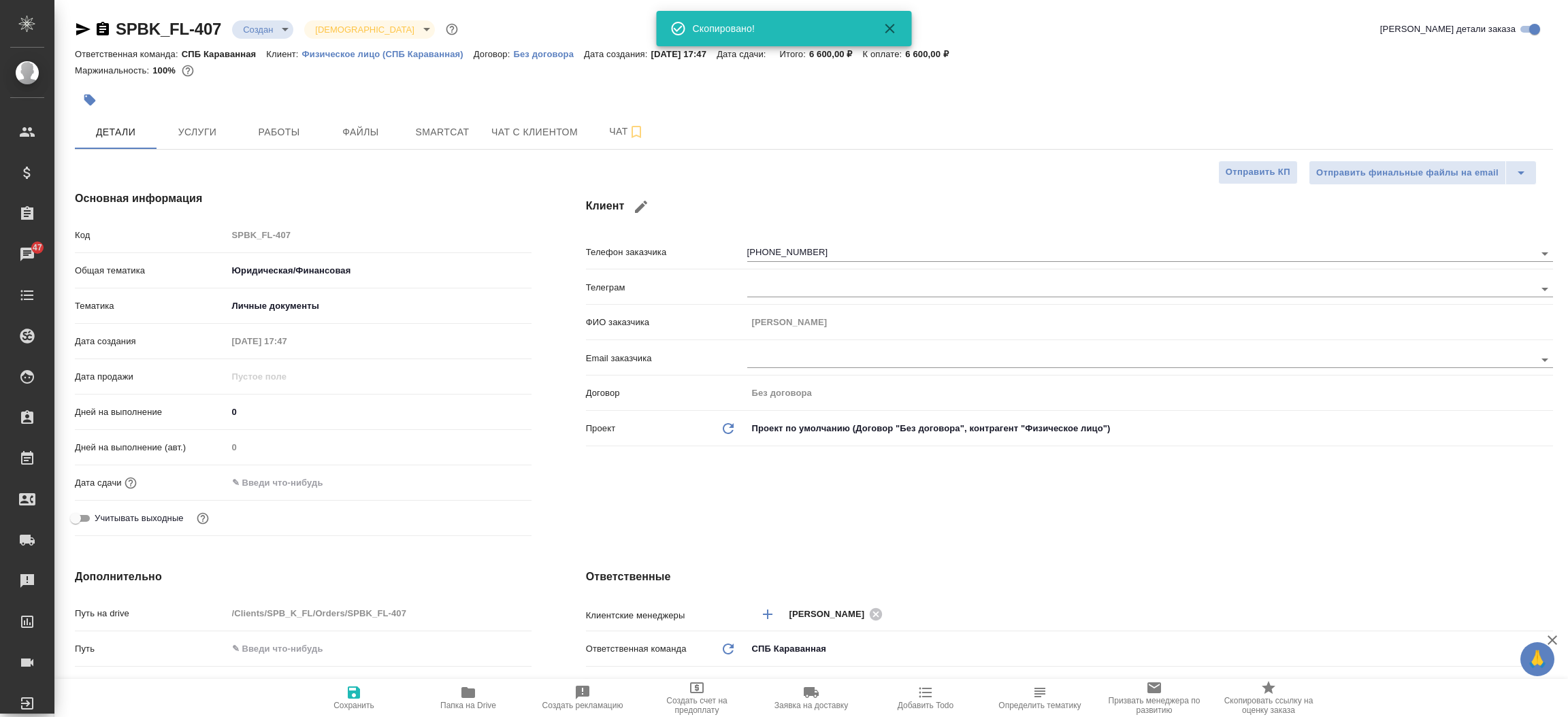
type textarea "x"
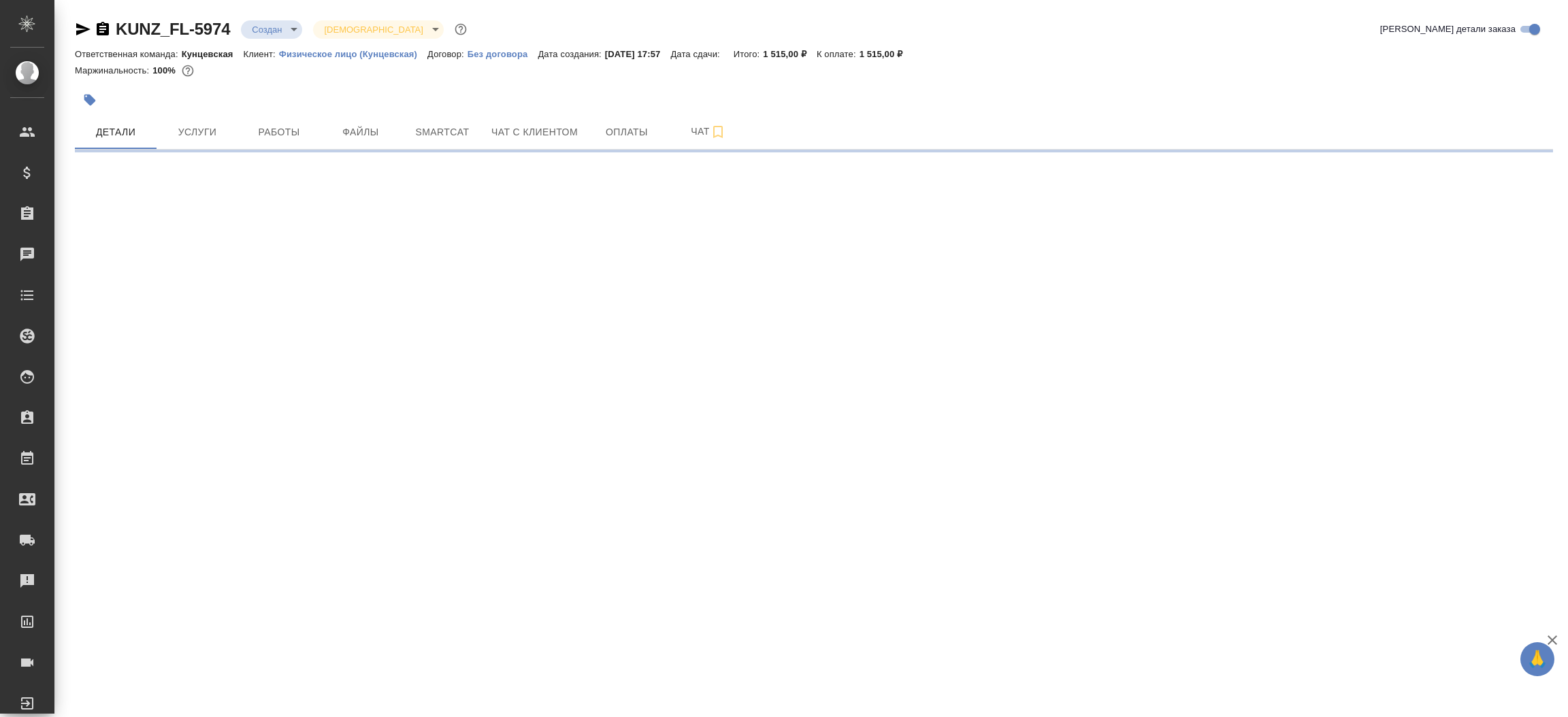
click at [68, 25] on div "KUNZ_FL-5974 Создан new Святая троица holyTrinity Кратко детали заказа Ответств…" at bounding box center [813, 80] width 1493 height 160
click at [75, 26] on icon "button" at bounding box center [82, 29] width 16 height 16
select select "RU"
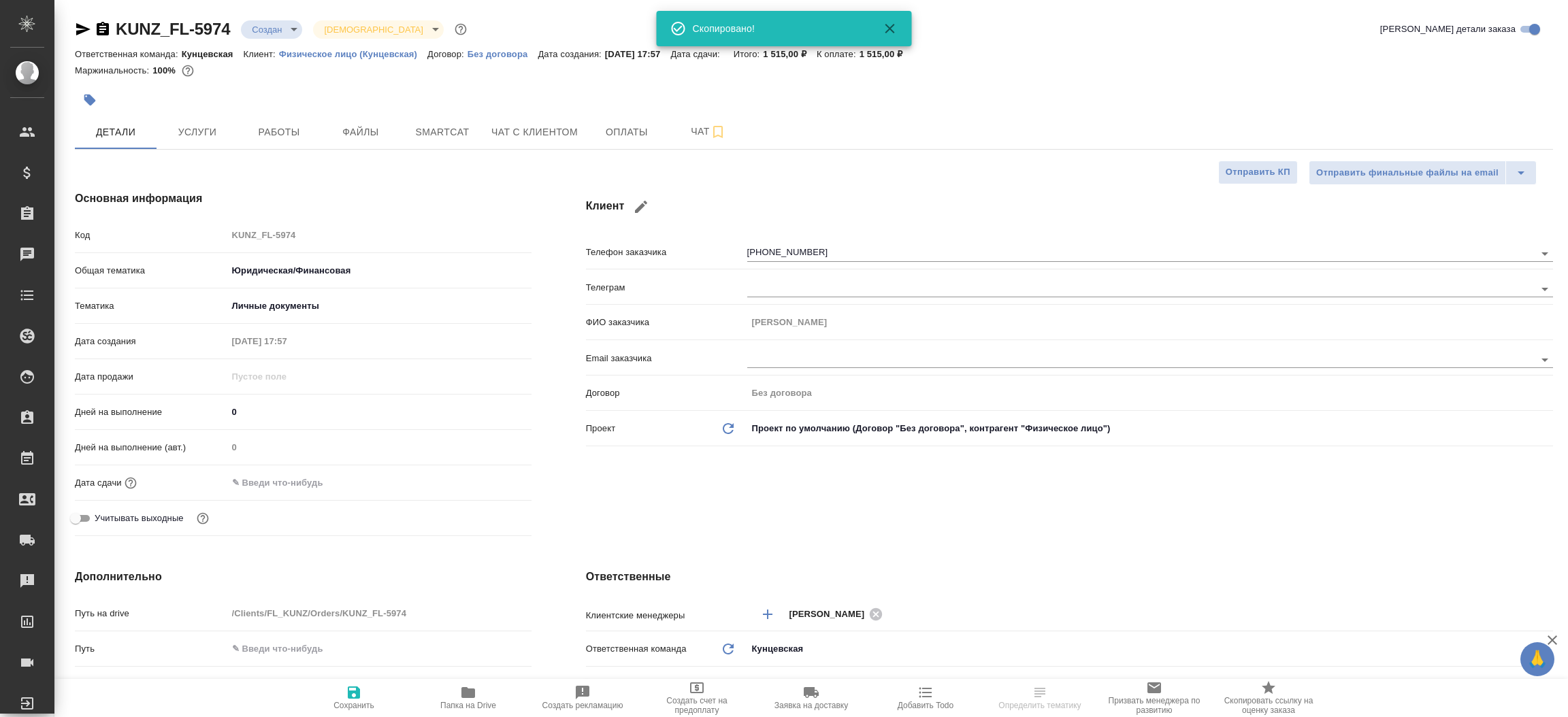
type textarea "x"
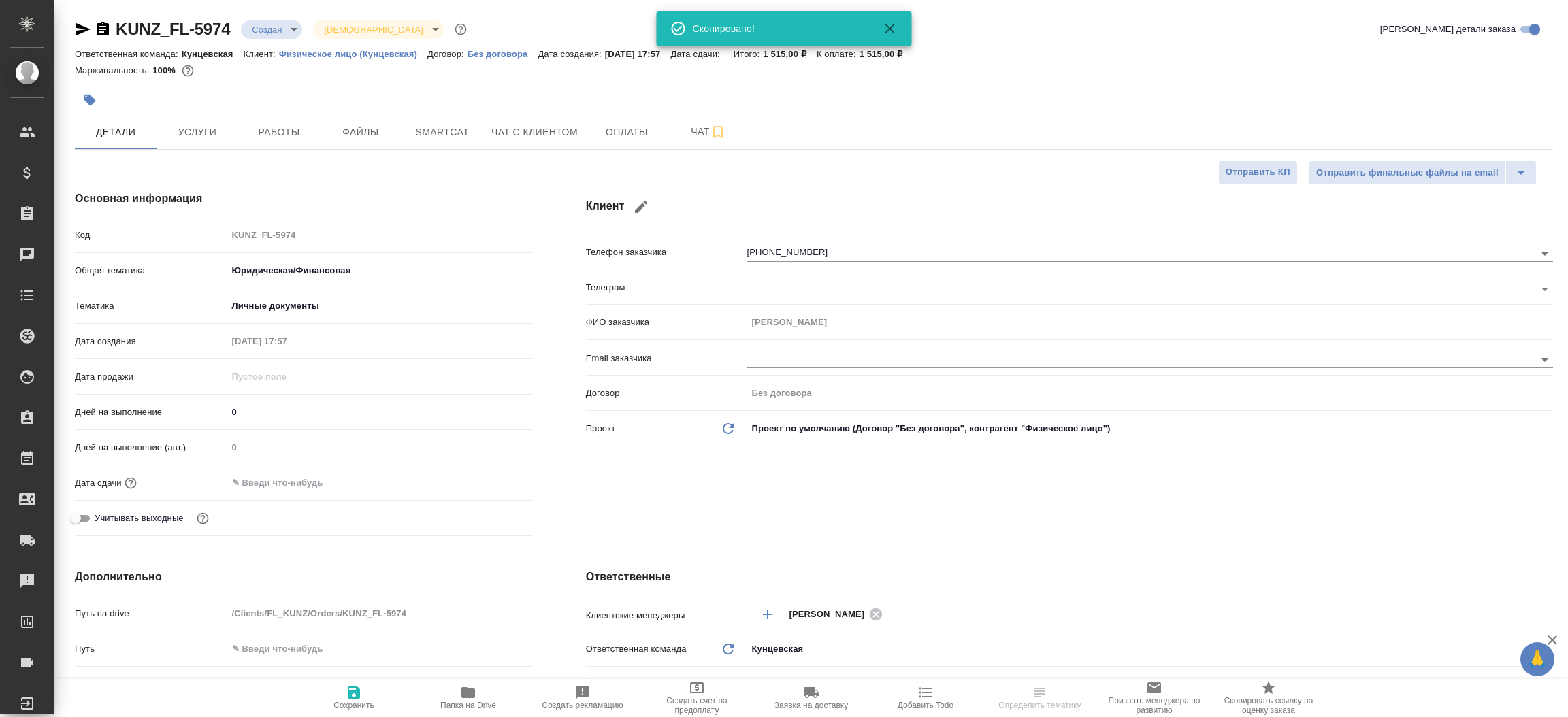
type textarea "x"
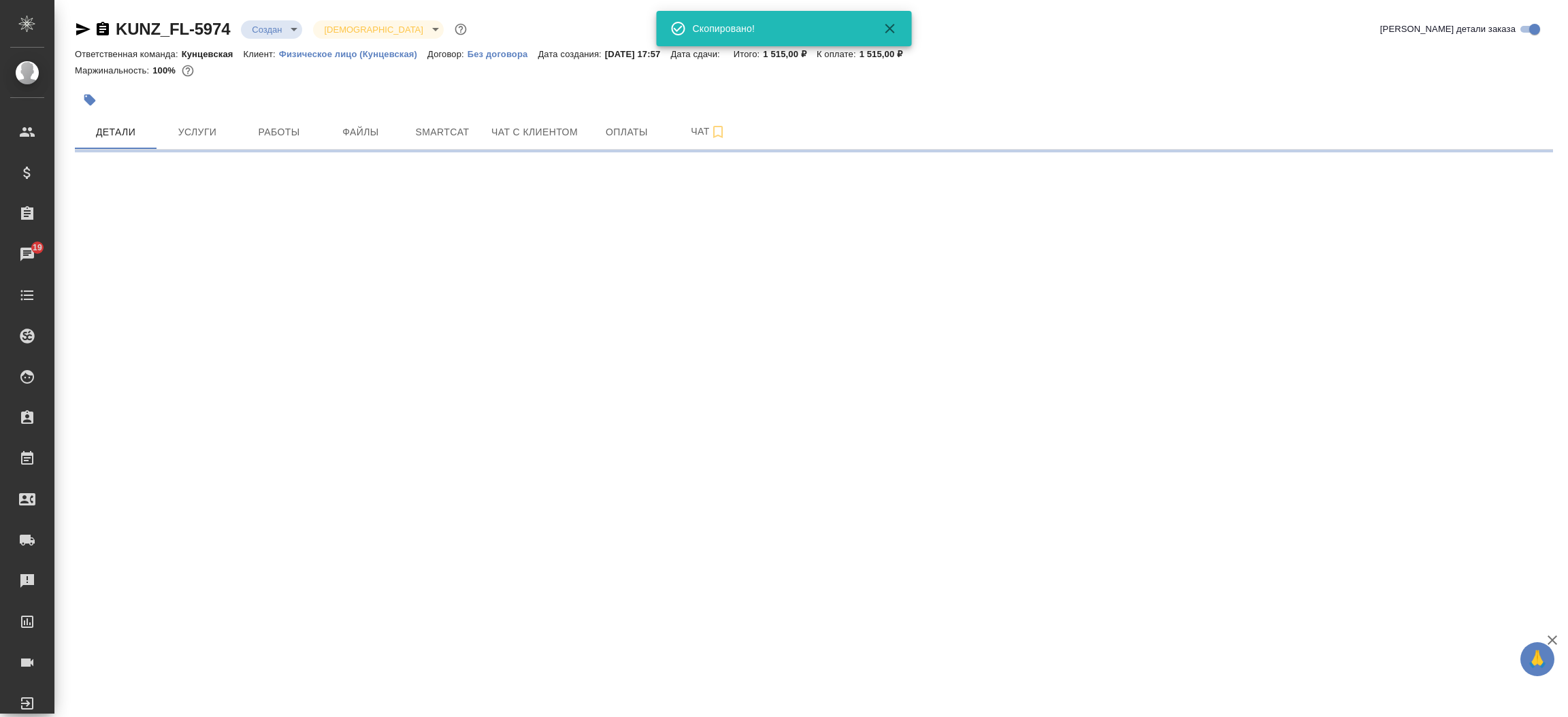
select select "RU"
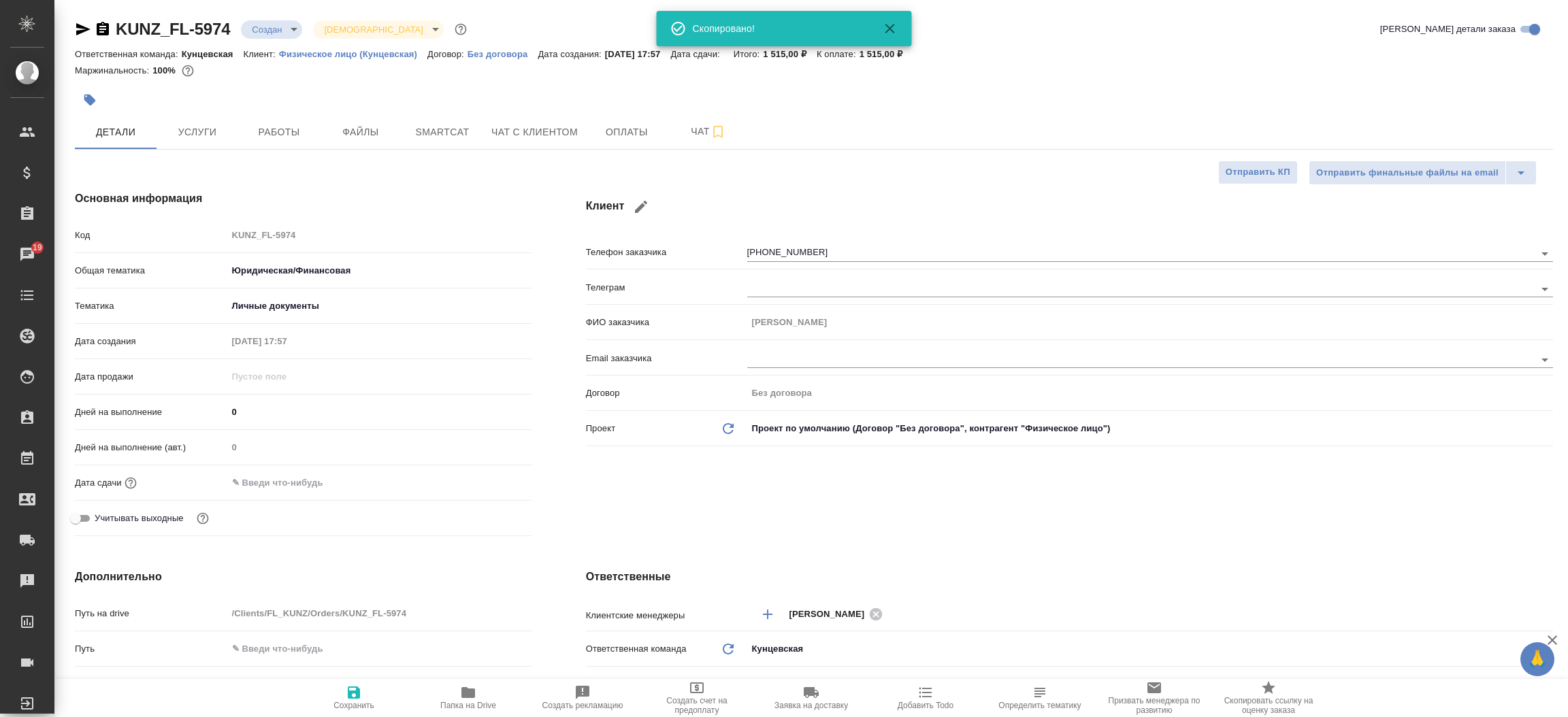
type textarea "x"
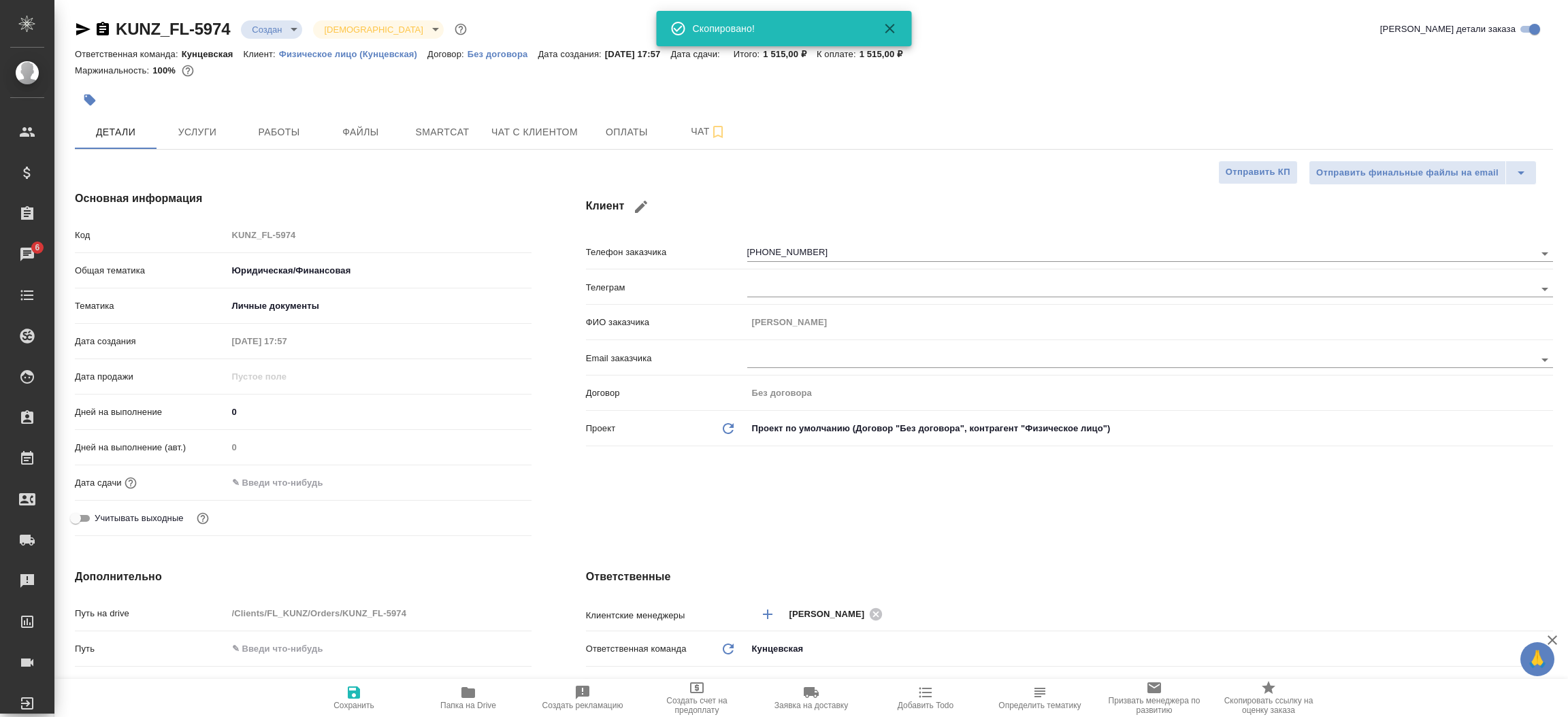
type textarea "x"
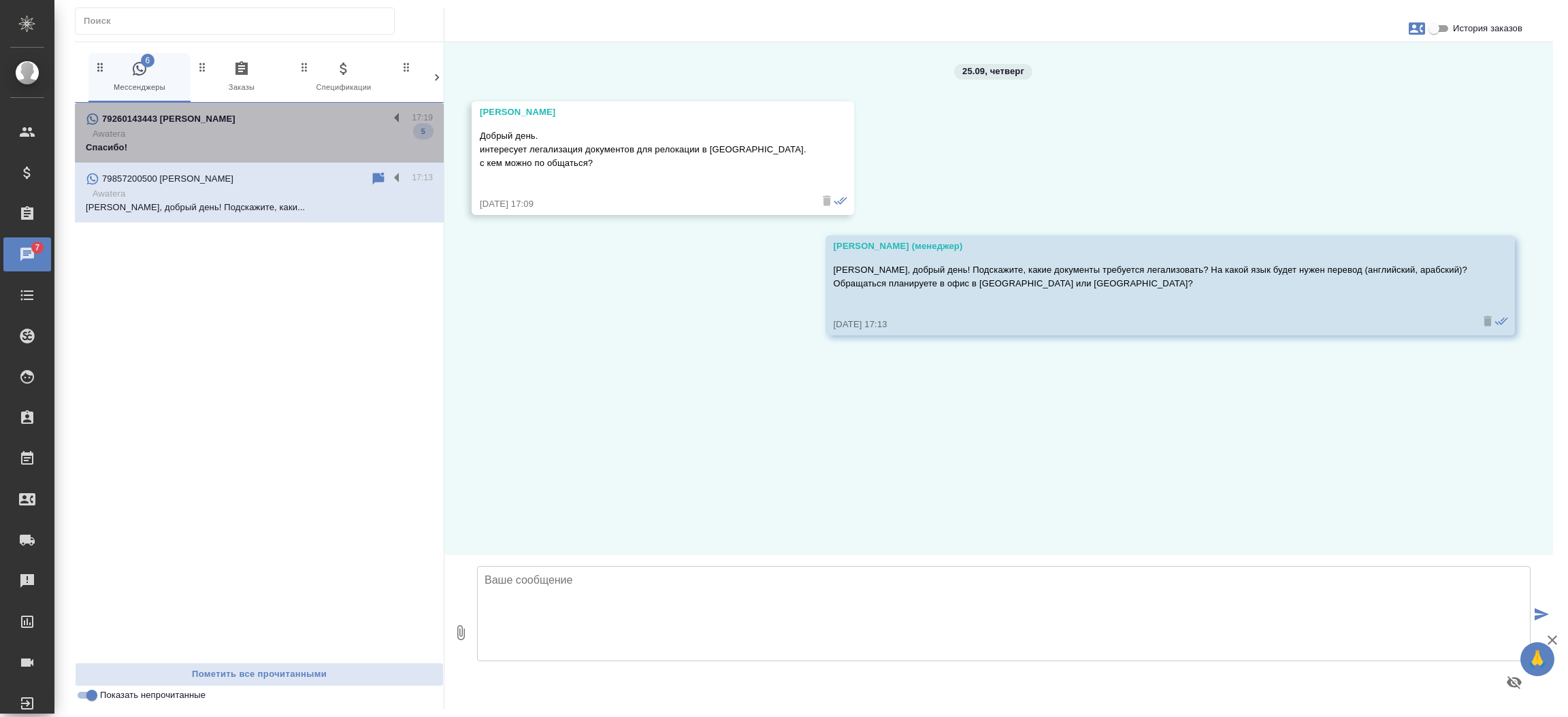
click at [271, 155] on div "79260143443 [PERSON_NAME] 17:19 Awatera Спасибо! 5" at bounding box center [259, 132] width 369 height 60
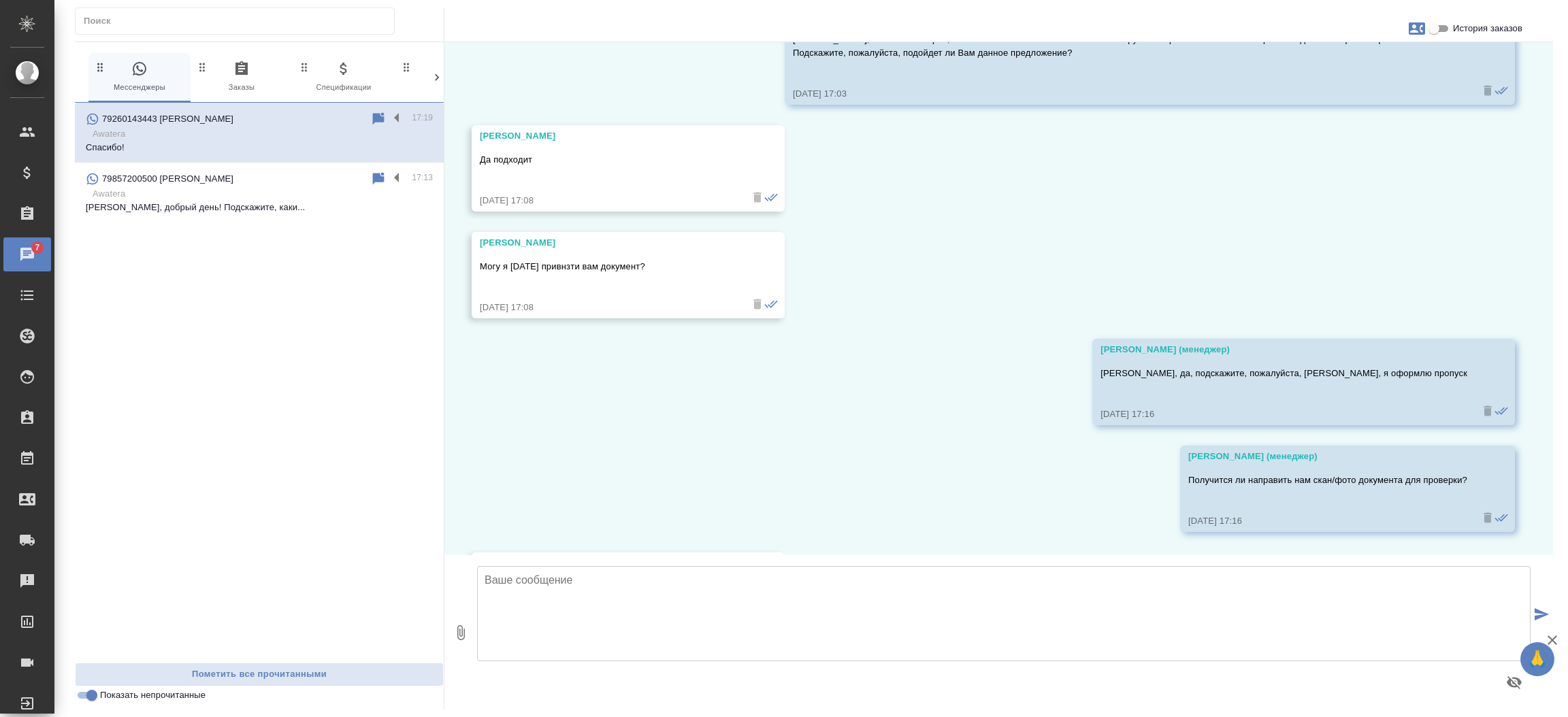
scroll to position [6218, 0]
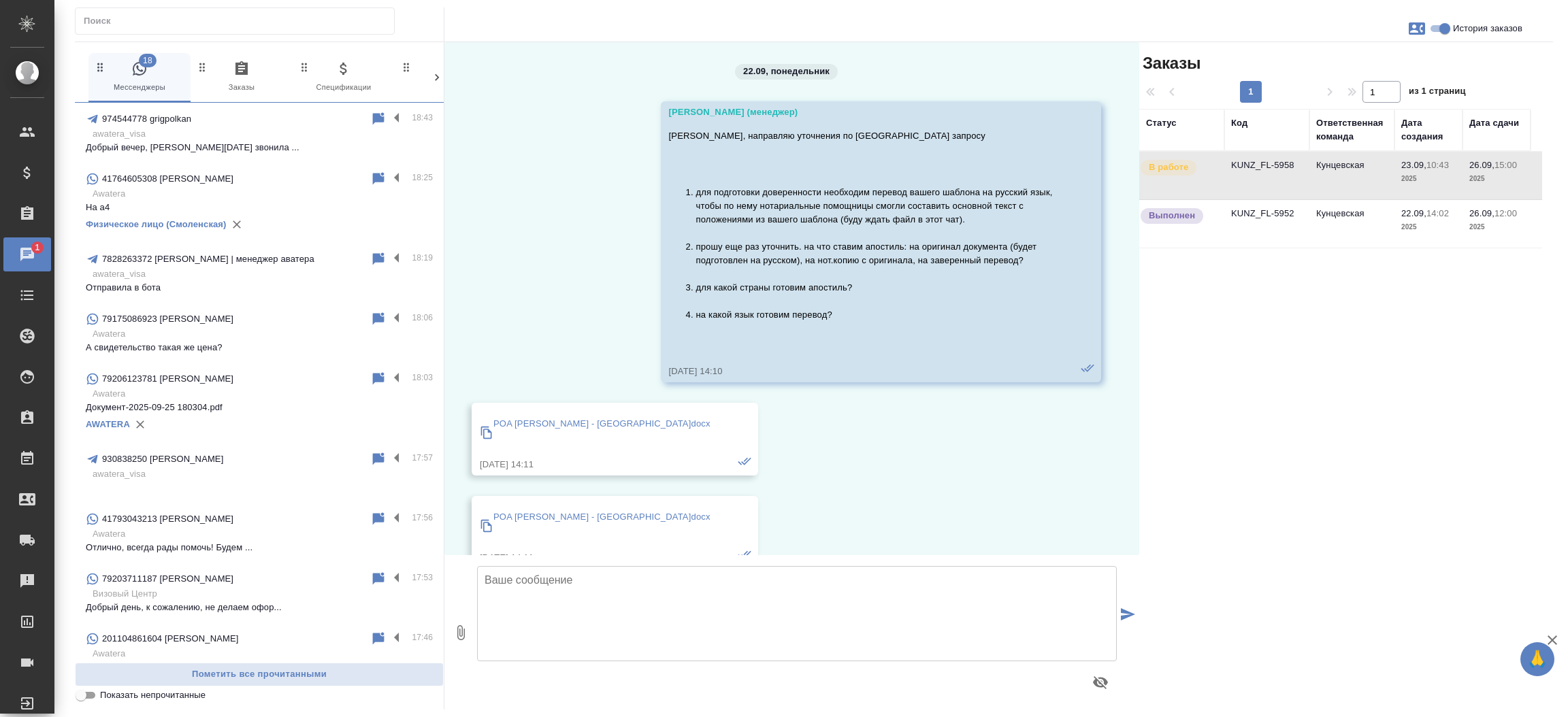
scroll to position [6789, 0]
